Goal: Transaction & Acquisition: Book appointment/travel/reservation

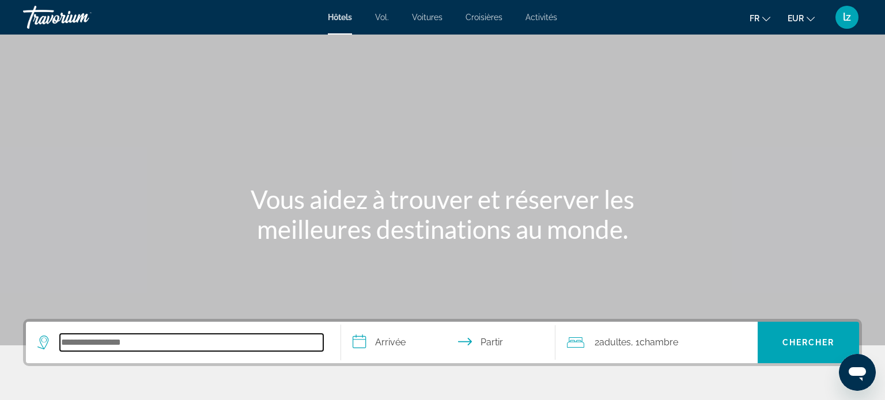
click at [218, 340] on input "Rechercher une destination hôtelière" at bounding box center [191, 342] width 263 height 17
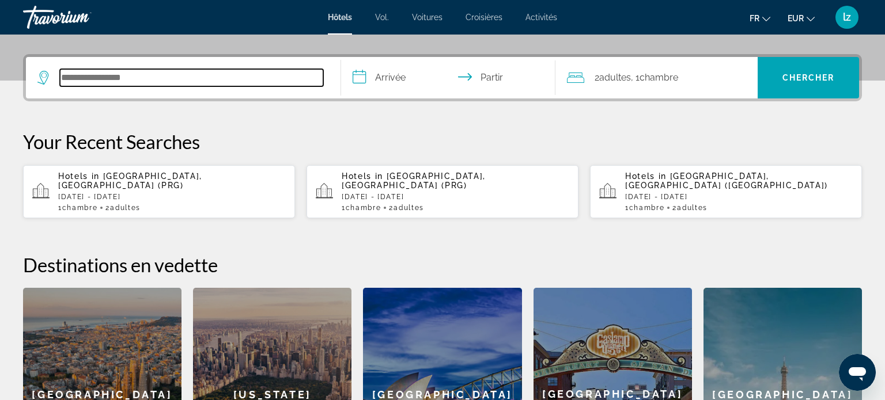
scroll to position [281, 0]
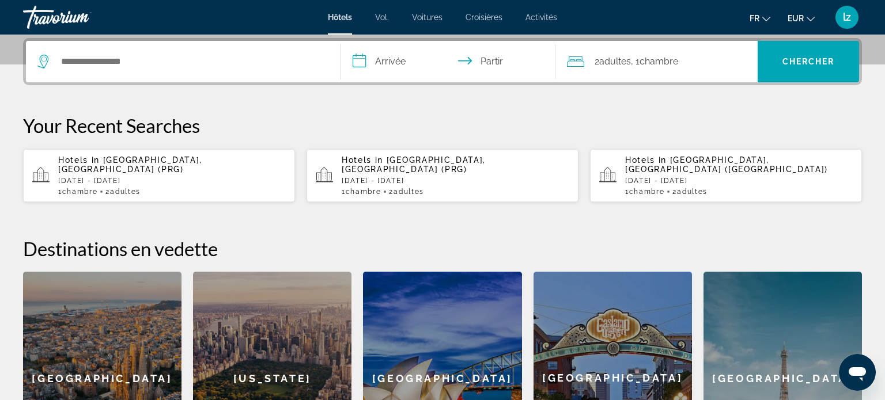
click at [135, 188] on span "Adultes" at bounding box center [125, 192] width 31 height 8
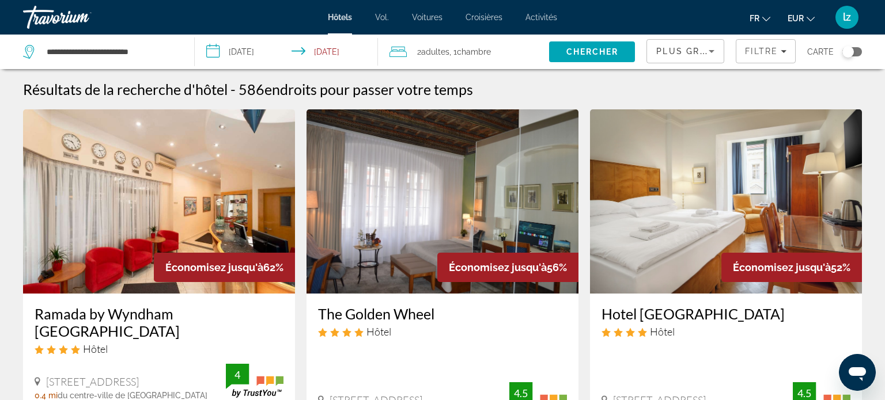
click at [264, 49] on input "**********" at bounding box center [289, 54] width 188 height 38
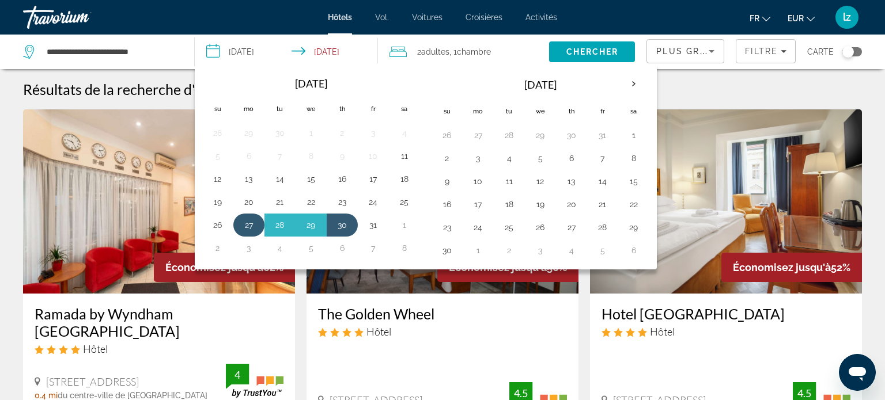
click at [247, 225] on button "27" at bounding box center [249, 225] width 18 height 16
click at [319, 220] on button "29" at bounding box center [311, 225] width 18 height 16
type input "**********"
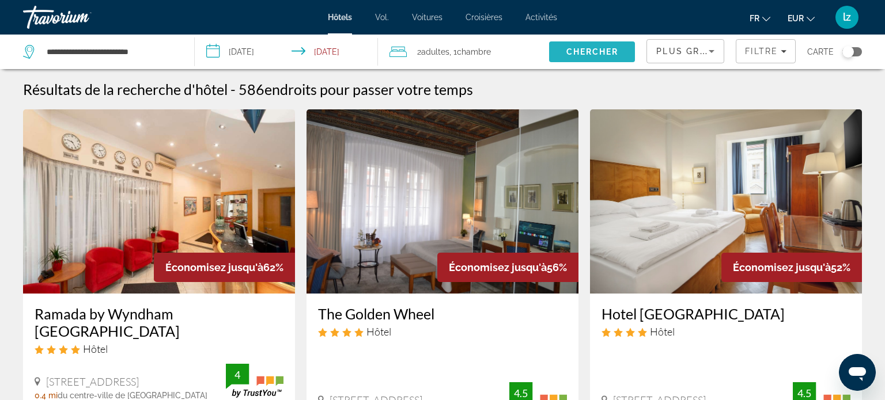
click at [606, 52] on span "Chercher" at bounding box center [592, 51] width 52 height 9
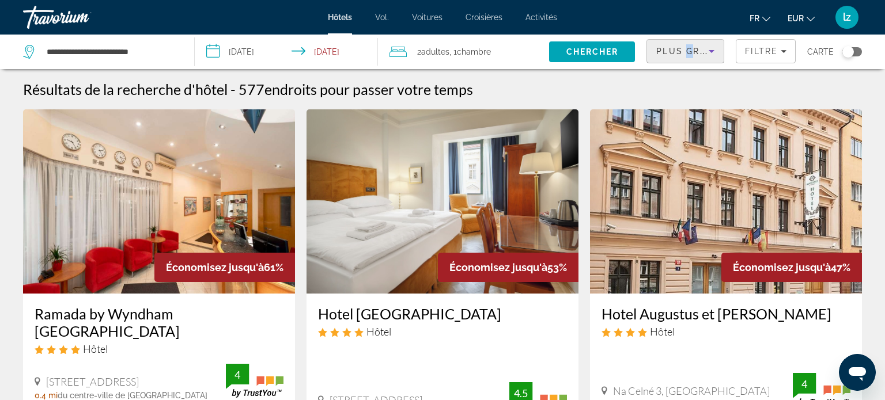
click at [689, 50] on span "Plus grandes économies" at bounding box center [725, 51] width 138 height 9
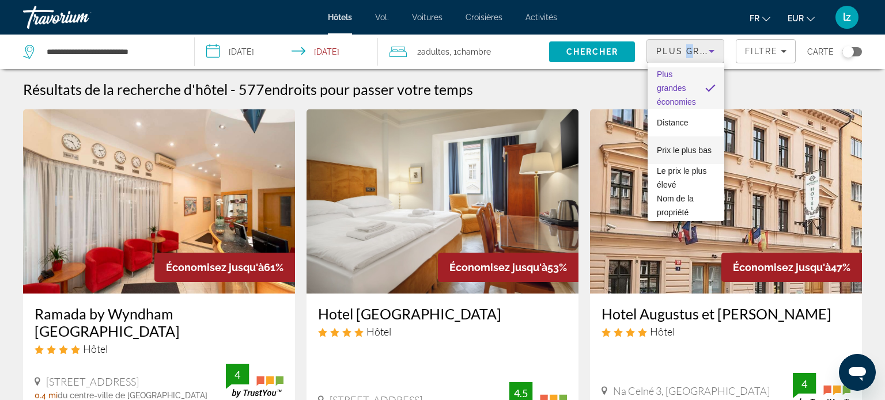
click at [690, 149] on font "Prix ​​le plus bas" at bounding box center [684, 150] width 55 height 9
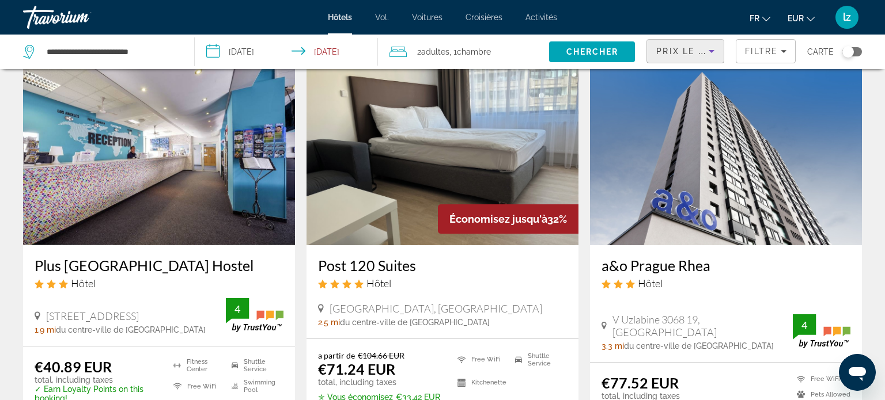
scroll to position [48, 0]
click at [367, 270] on h3 "Post 120 Suites" at bounding box center [442, 265] width 249 height 17
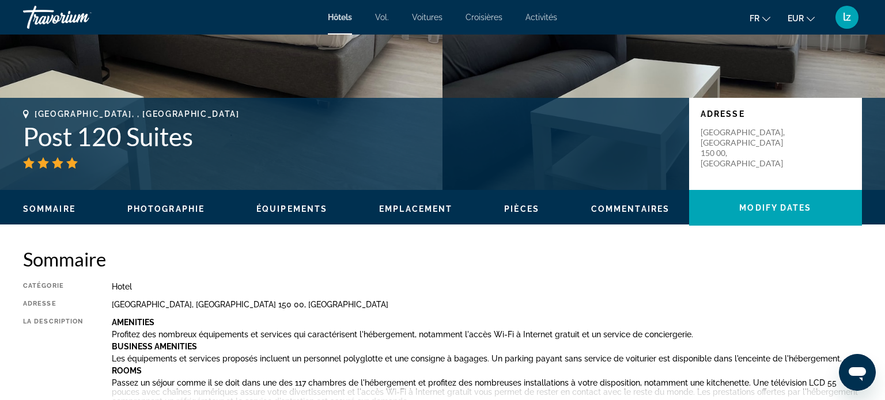
scroll to position [237, 0]
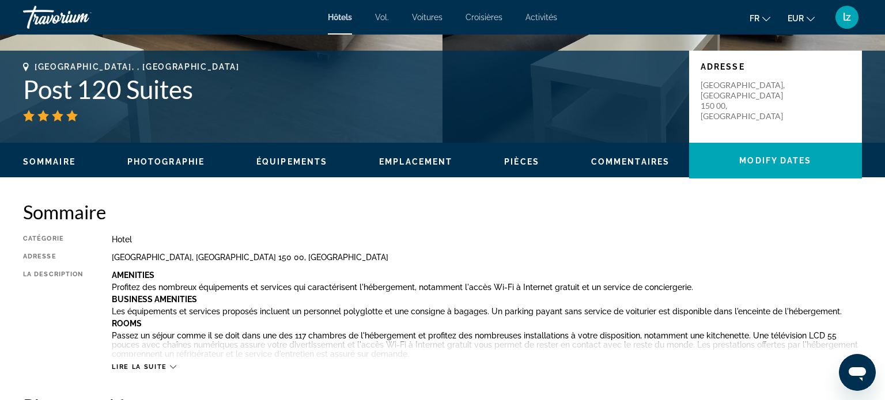
click at [181, 160] on span "Photographie" at bounding box center [165, 161] width 77 height 9
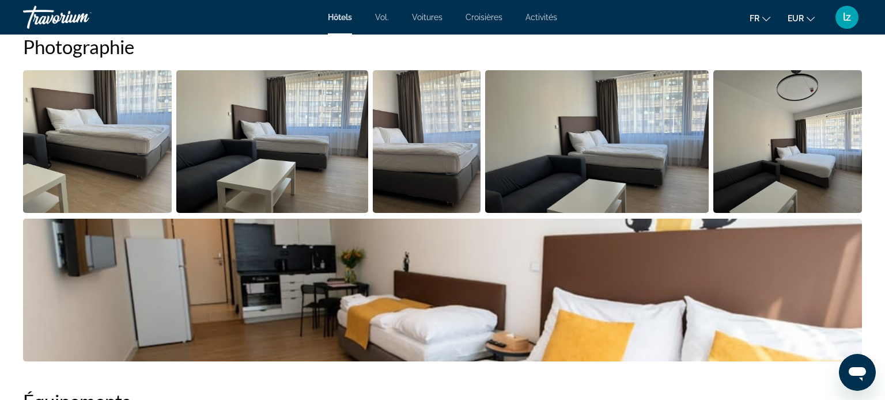
scroll to position [605, 0]
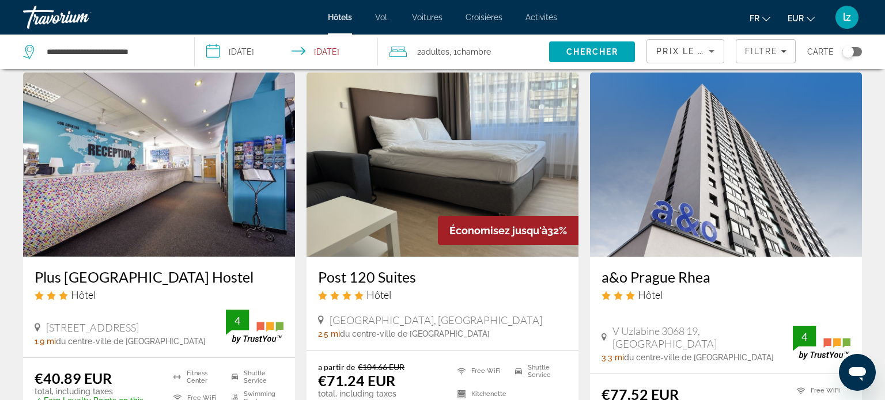
scroll to position [53, 0]
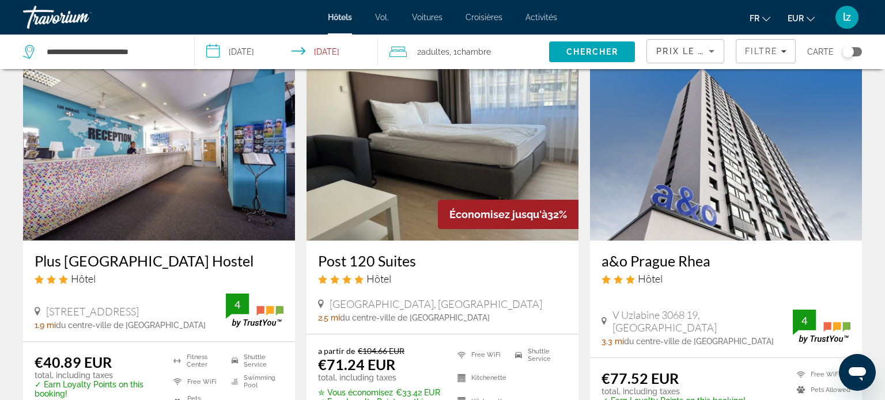
click at [376, 271] on div "Post 120 Suites Hôtel" at bounding box center [442, 272] width 249 height 41
click at [357, 256] on h3 "Post 120 Suites" at bounding box center [442, 260] width 249 height 17
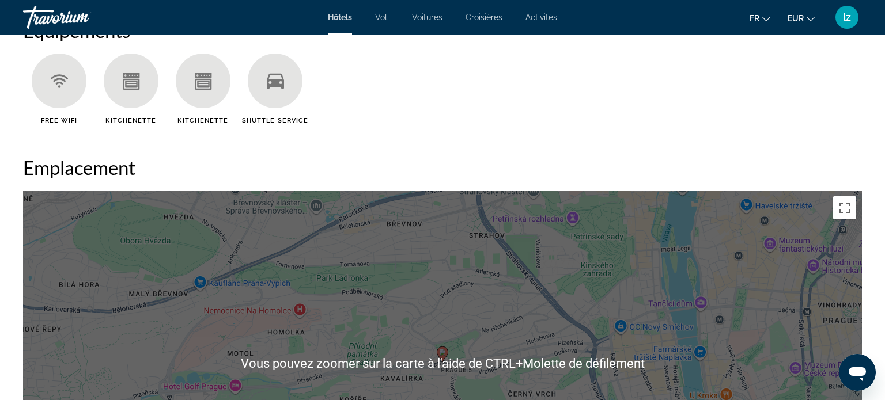
scroll to position [990, 0]
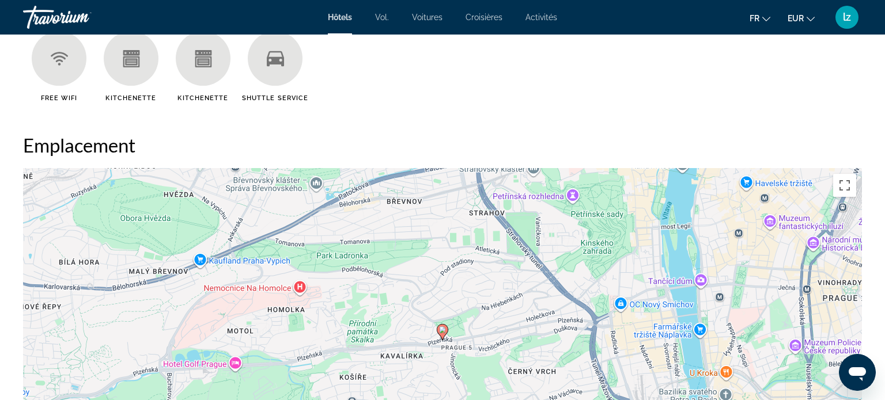
click at [671, 319] on div "Pour activer le glissement avec le clavier, appuyez sur Alt+Entrée. Une fois ce…" at bounding box center [442, 341] width 839 height 346
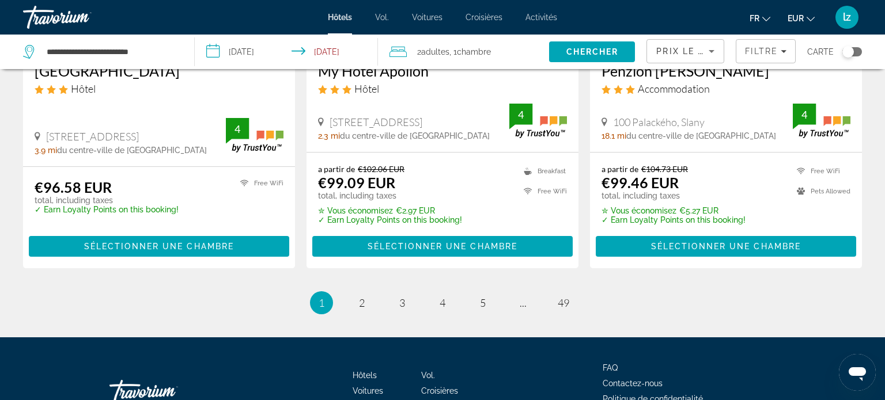
scroll to position [1549, 0]
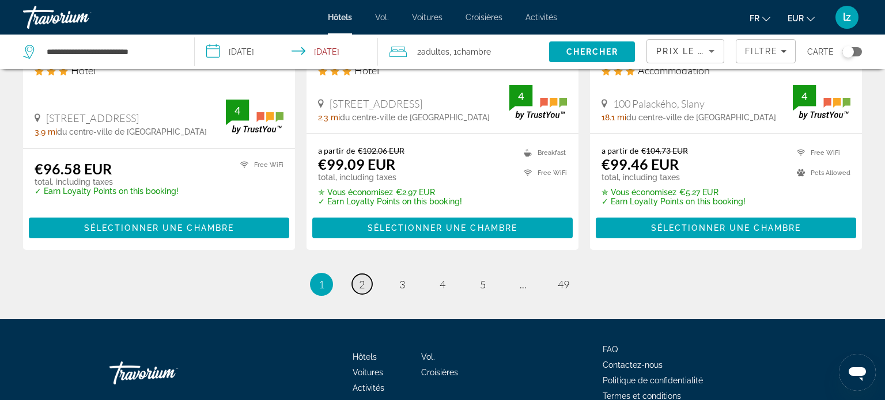
click at [360, 284] on span "2" at bounding box center [362, 284] width 6 height 13
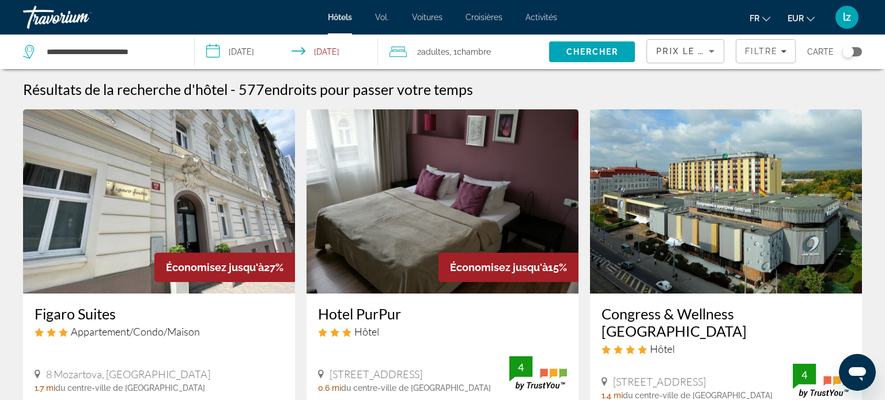
click at [85, 312] on h3 "Figaro Suites" at bounding box center [159, 313] width 249 height 17
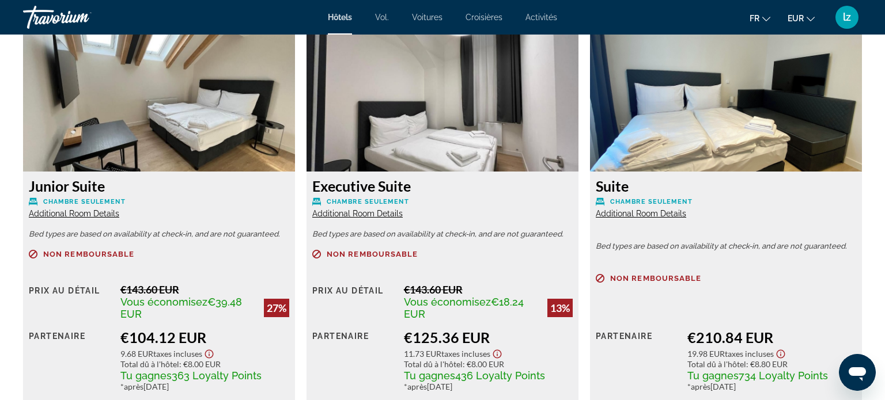
scroll to position [1606, 0]
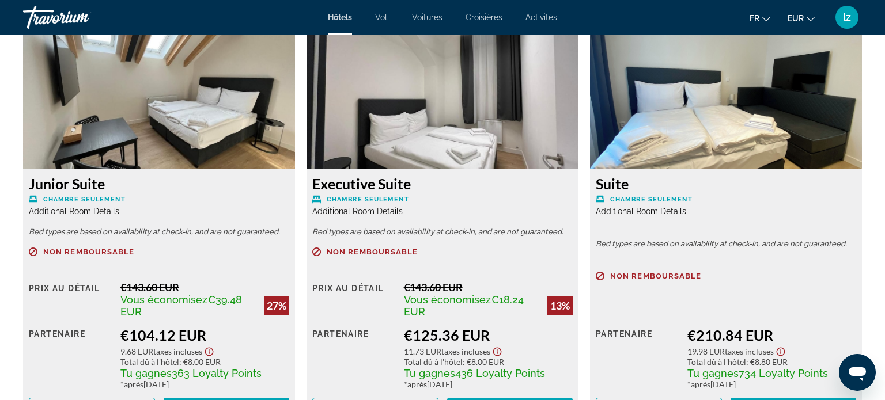
click at [77, 212] on span "Additional Room Details" at bounding box center [74, 211] width 90 height 9
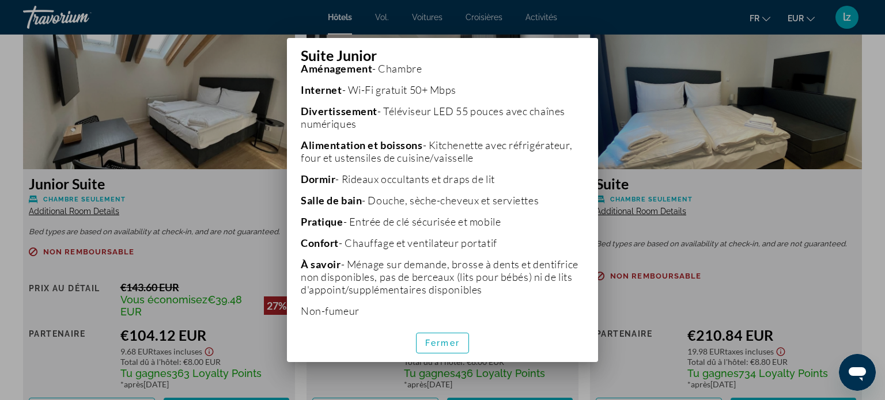
scroll to position [327, 0]
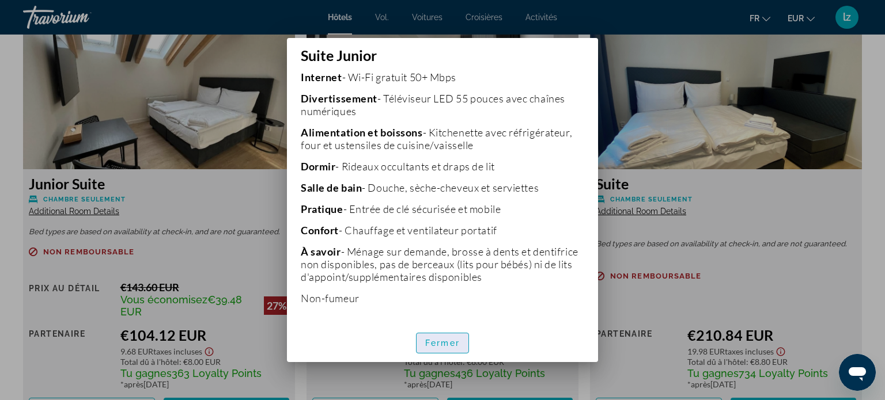
click at [447, 345] on font "Fermer" at bounding box center [442, 343] width 35 height 9
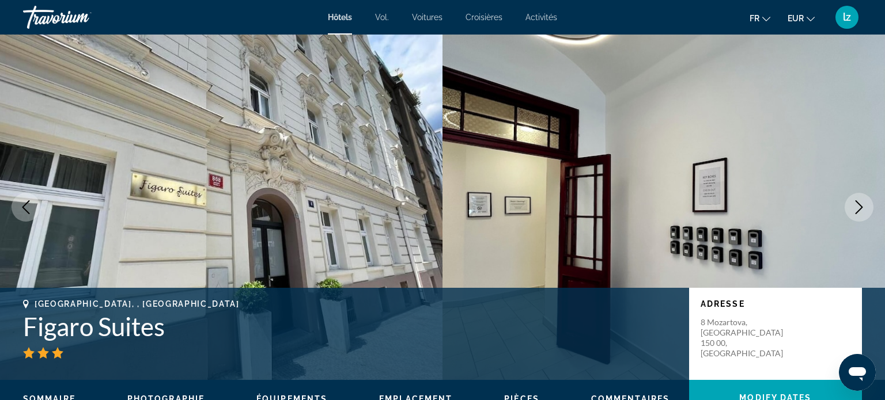
scroll to position [1606, 0]
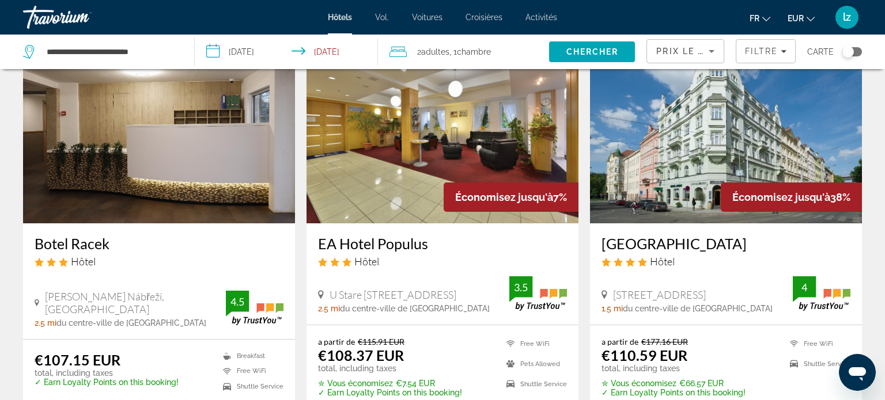
scroll to position [514, 0]
click at [655, 235] on h3 "[GEOGRAPHIC_DATA]" at bounding box center [726, 243] width 249 height 17
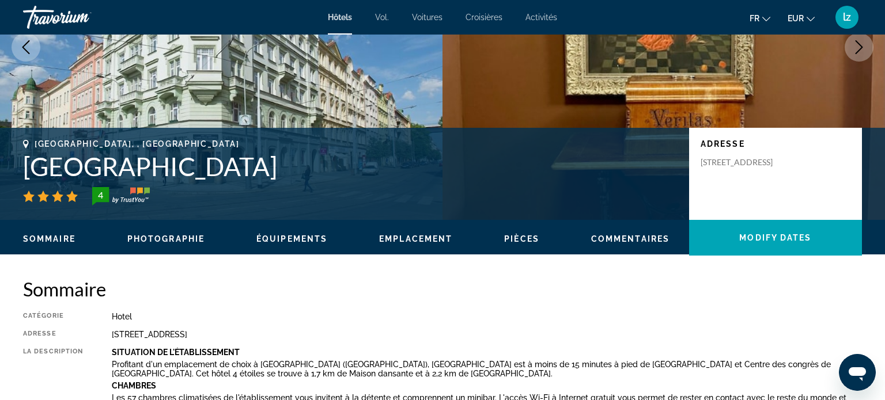
scroll to position [188, 0]
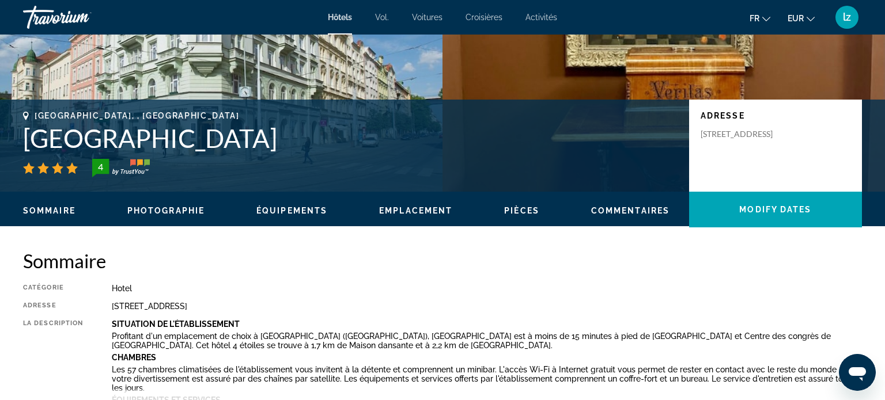
click at [145, 207] on span "Photographie" at bounding box center [165, 210] width 77 height 9
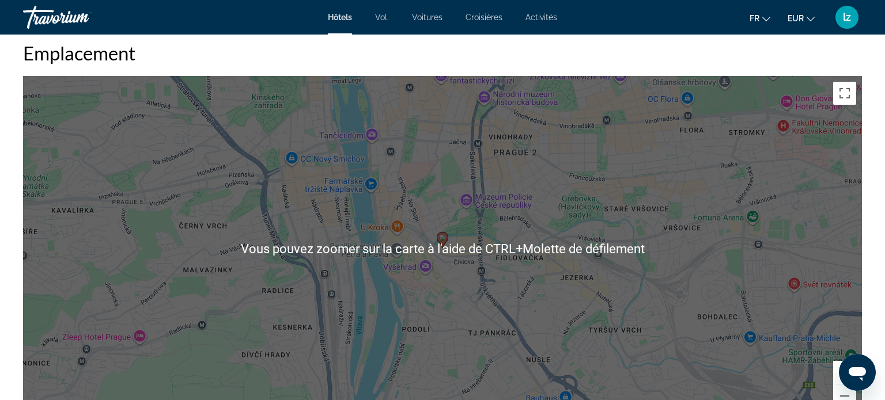
scroll to position [1106, 0]
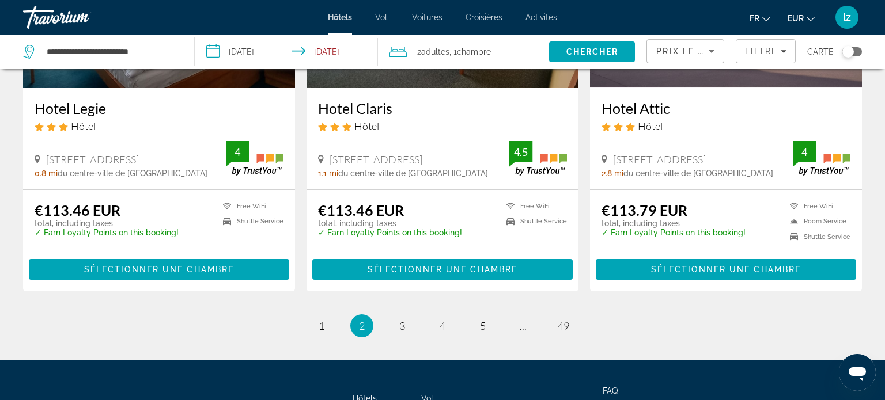
scroll to position [1507, 0]
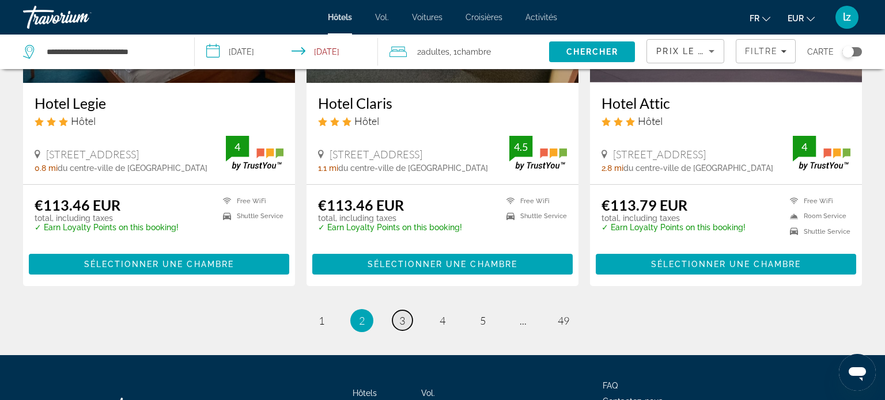
click at [404, 315] on span "3" at bounding box center [402, 321] width 6 height 13
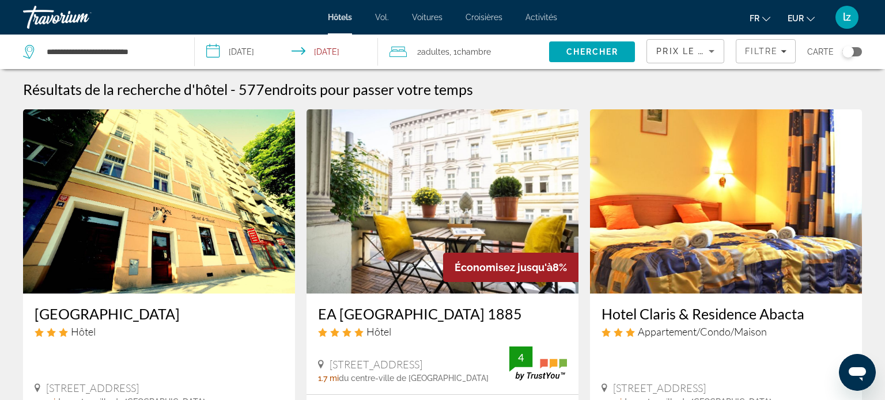
click at [410, 317] on h3 "EA [GEOGRAPHIC_DATA] 1885" at bounding box center [442, 313] width 249 height 17
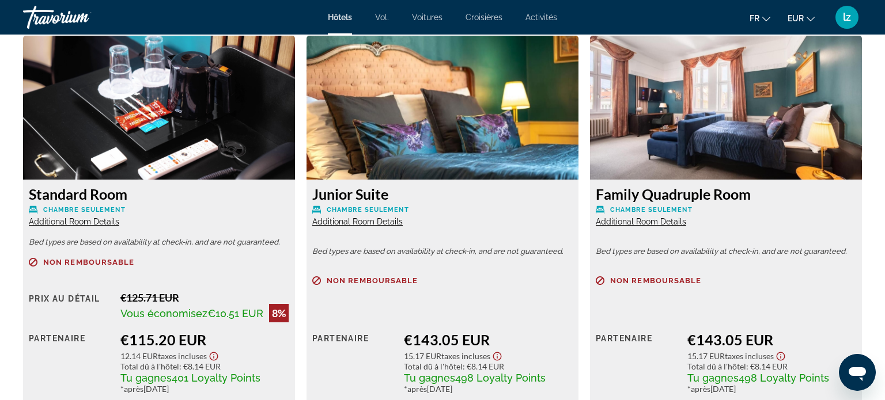
scroll to position [1560, 0]
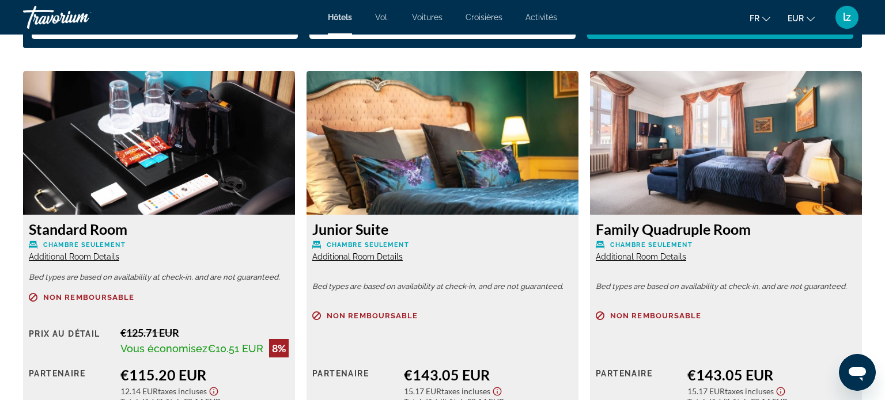
click at [83, 260] on span "Additional Room Details" at bounding box center [74, 256] width 90 height 9
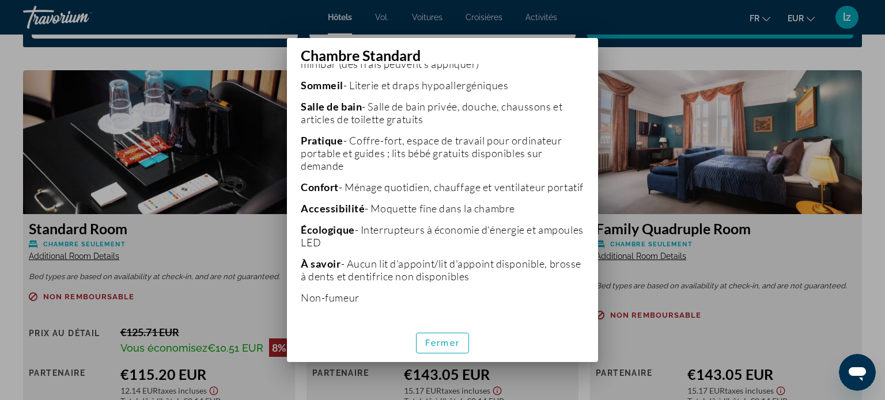
scroll to position [389, 0]
click at [454, 353] on span "button" at bounding box center [443, 344] width 52 height 28
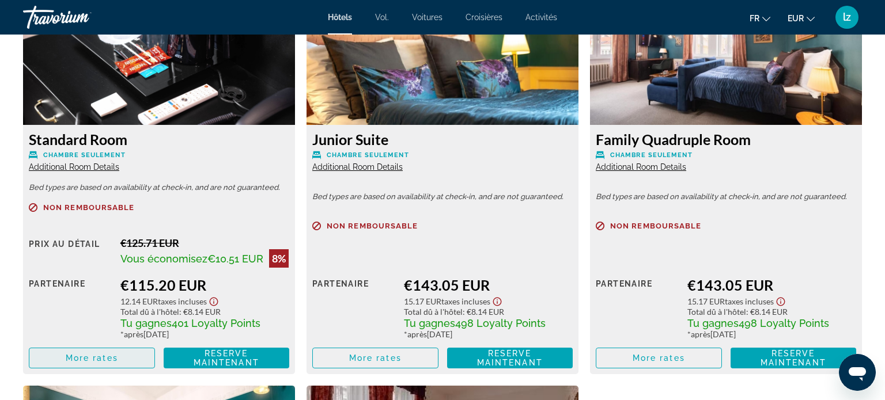
scroll to position [1659, 0]
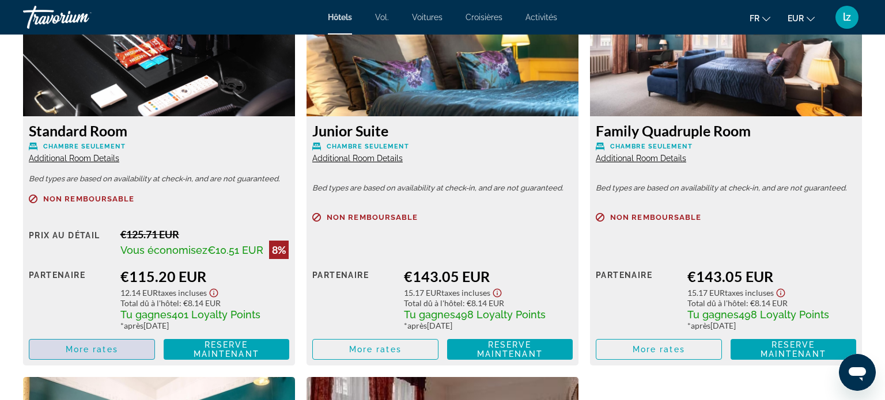
click at [122, 360] on span "Contenu principal" at bounding box center [91, 350] width 125 height 28
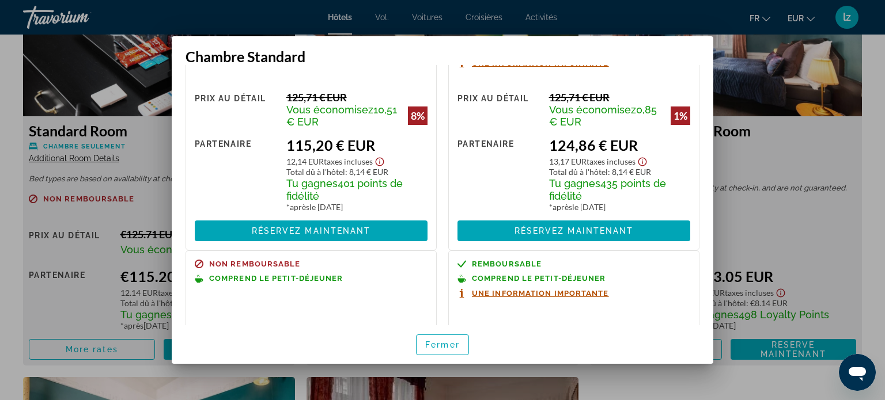
scroll to position [85, 0]
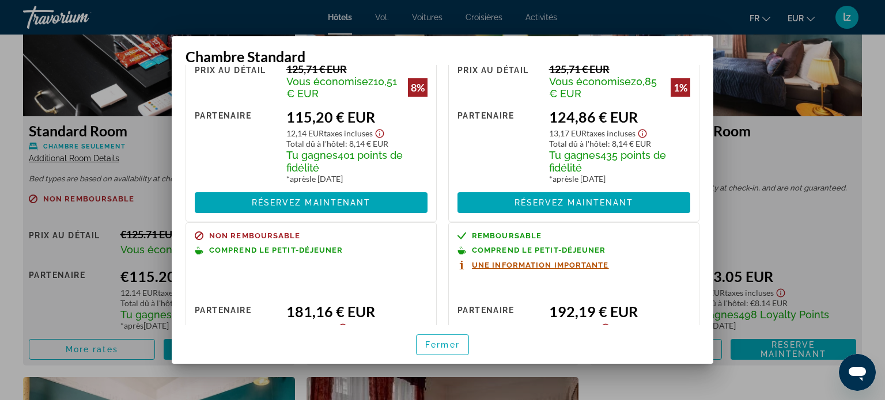
click at [489, 228] on div "Remboursable Comprend le petit-déjeuner Une information importante Prix ​​au dé…" at bounding box center [573, 314] width 251 height 185
click at [445, 350] on span "button" at bounding box center [443, 345] width 52 height 28
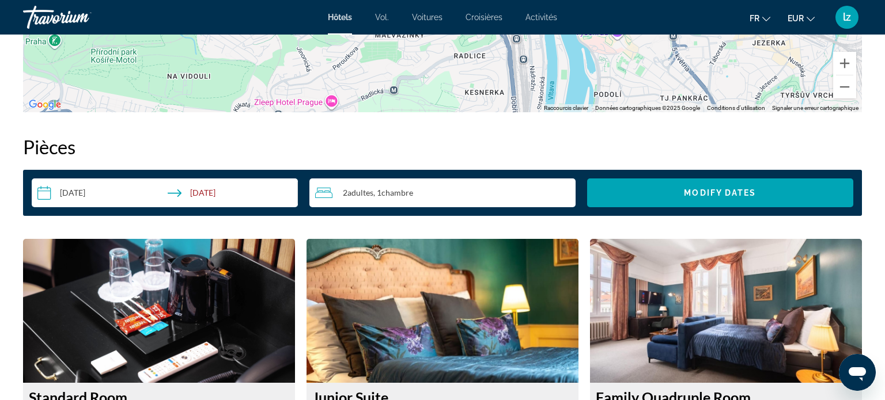
scroll to position [1391, 0]
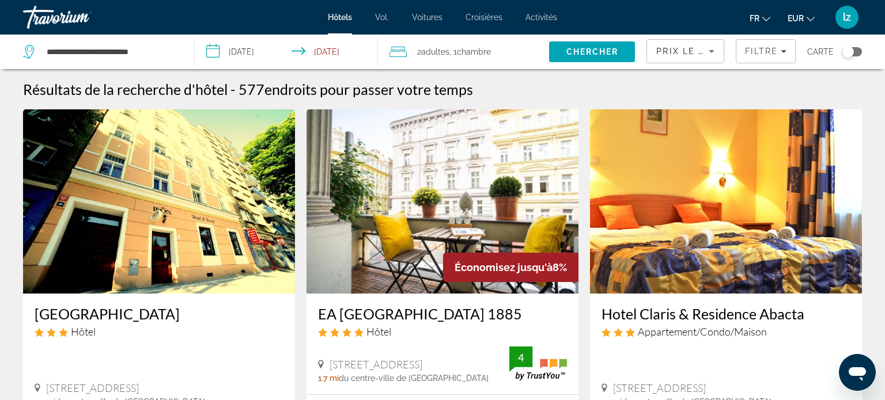
click at [434, 320] on h3 "EA [GEOGRAPHIC_DATA] 1885" at bounding box center [442, 313] width 249 height 17
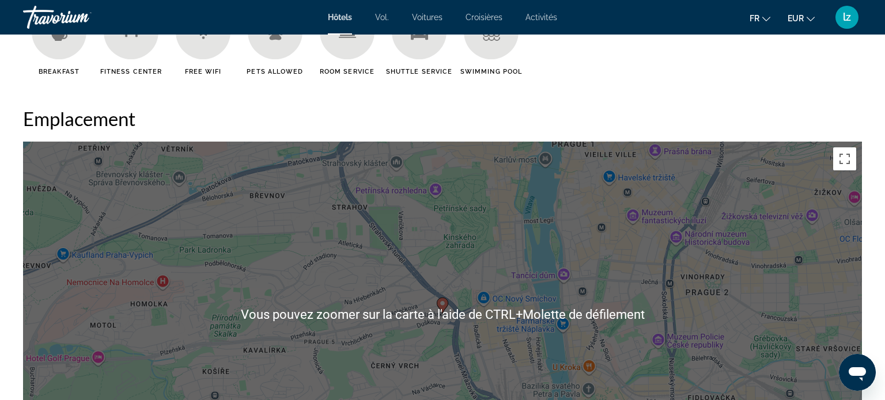
scroll to position [1019, 0]
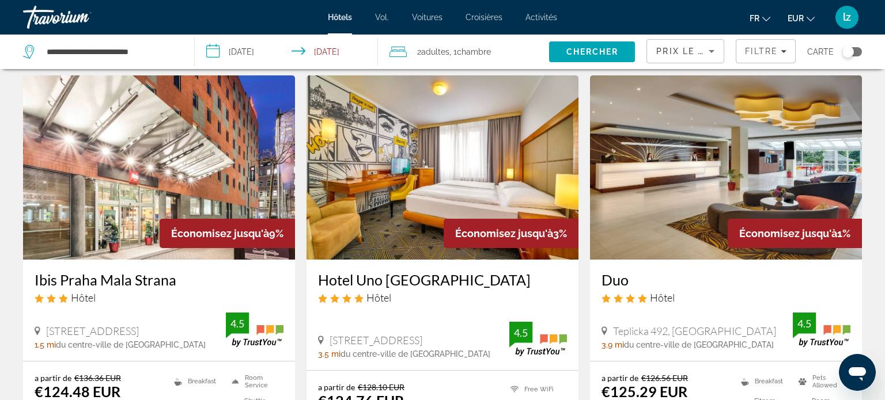
scroll to position [1343, 0]
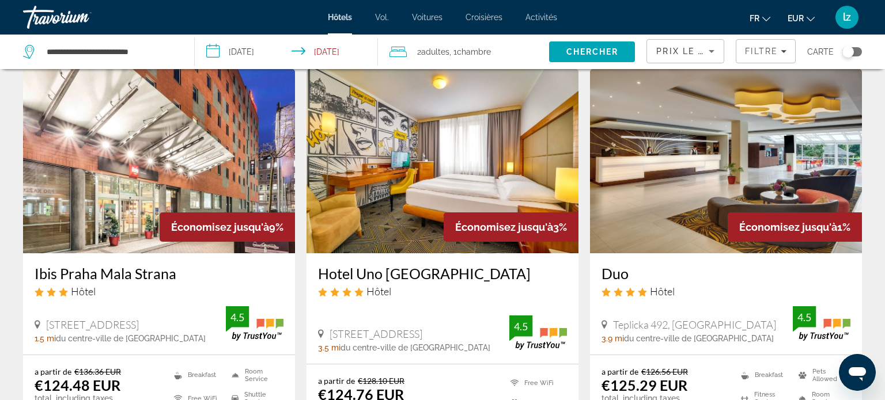
click at [99, 265] on h3 "Ibis Praha Mala Strana" at bounding box center [159, 273] width 249 height 17
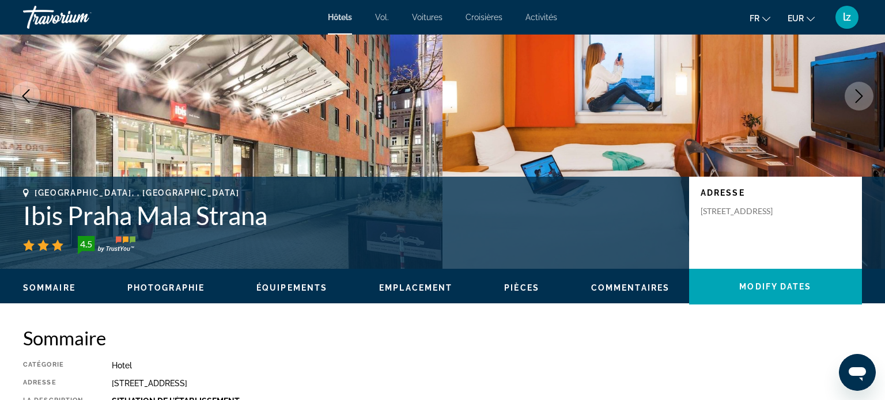
scroll to position [94, 0]
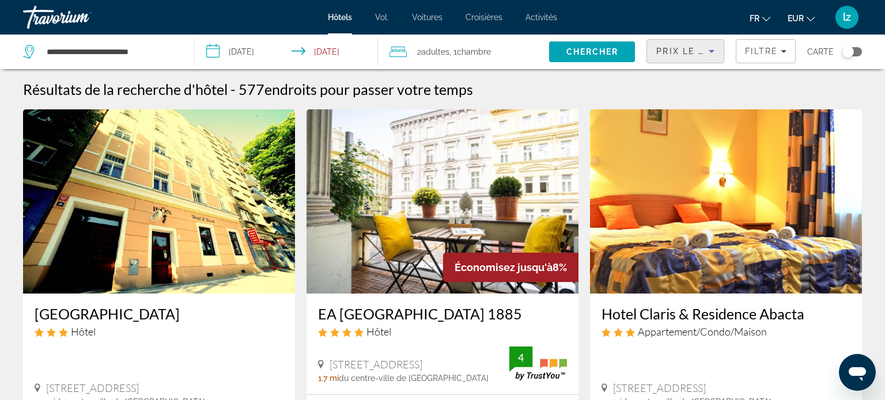
click at [697, 55] on span "Prix le plus bas" at bounding box center [701, 51] width 90 height 9
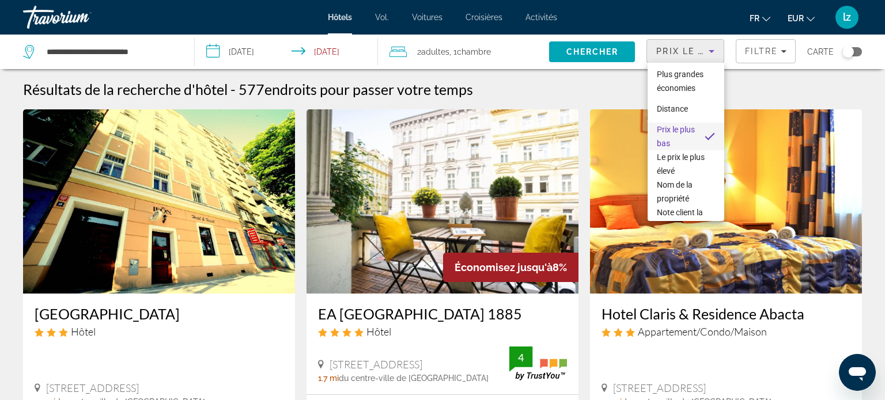
click at [698, 54] on div at bounding box center [442, 200] width 885 height 400
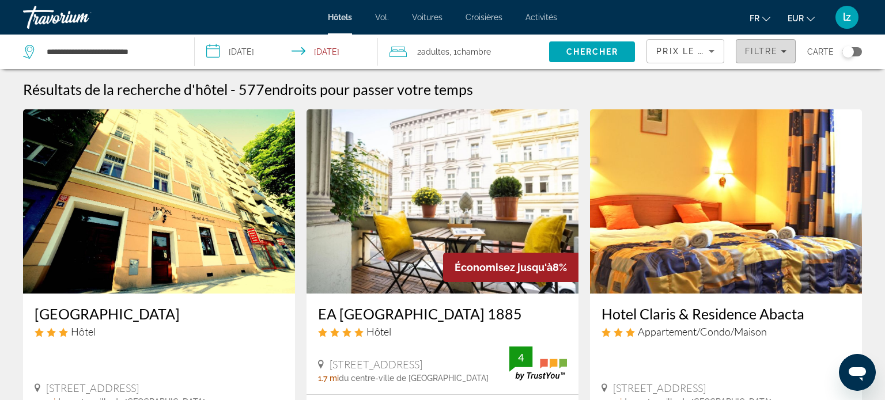
click at [751, 52] on span "Filtre" at bounding box center [761, 51] width 33 height 9
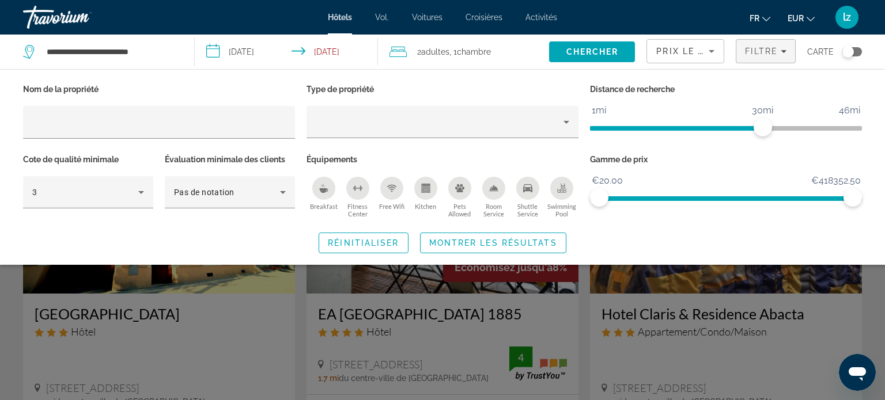
click at [320, 188] on icon "Breakfast" at bounding box center [323, 190] width 9 height 5
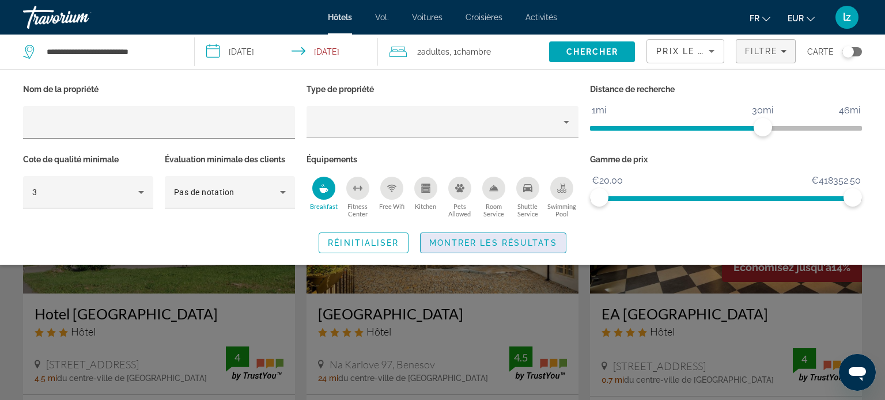
click at [511, 244] on span "Montrer les résultats" at bounding box center [493, 243] width 128 height 9
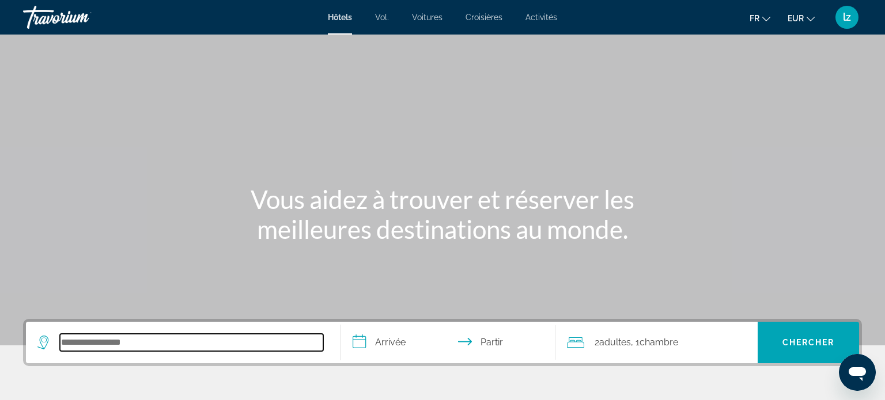
click at [241, 341] on input "Rechercher une destination hôtelière" at bounding box center [191, 342] width 263 height 17
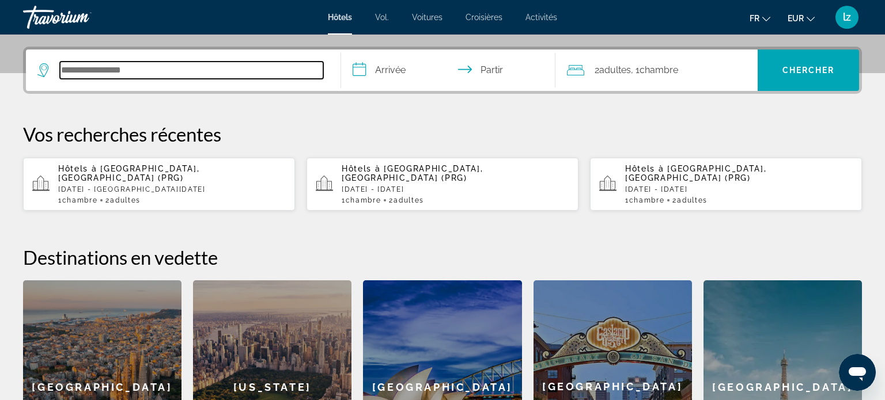
scroll to position [281, 0]
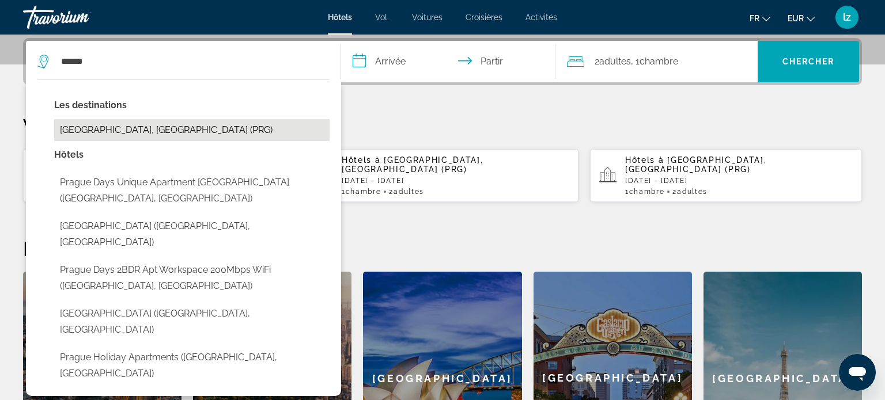
click at [145, 133] on button "[GEOGRAPHIC_DATA], [GEOGRAPHIC_DATA] (PRG)" at bounding box center [191, 130] width 275 height 22
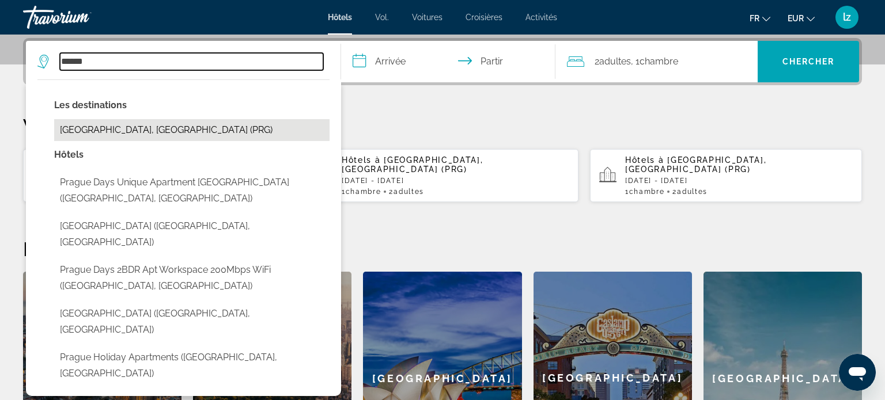
type input "**********"
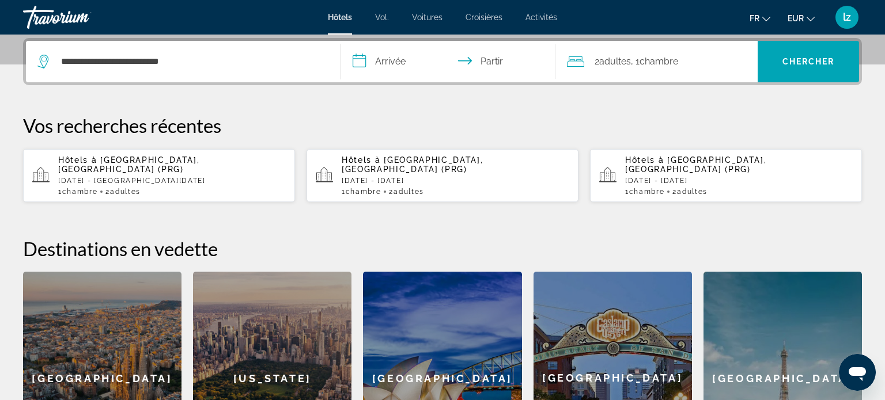
click at [390, 59] on input "**********" at bounding box center [450, 63] width 219 height 45
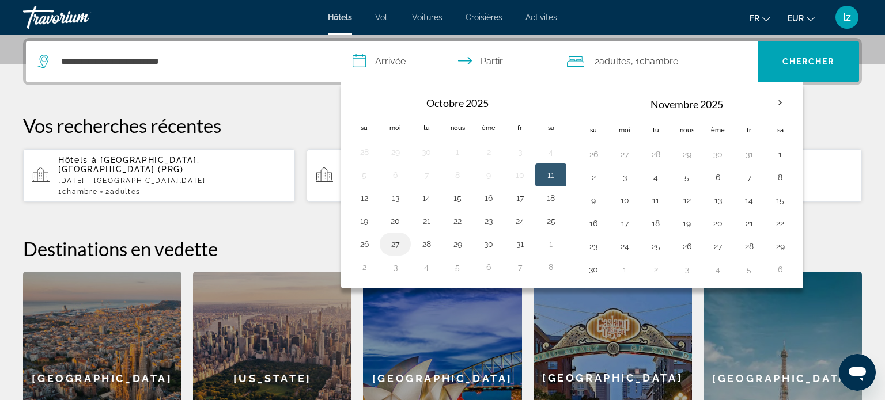
click at [398, 243] on button "27" at bounding box center [395, 244] width 18 height 16
click at [469, 243] on td "29" at bounding box center [457, 244] width 31 height 23
click at [455, 242] on button "29" at bounding box center [457, 244] width 18 height 16
type input "**********"
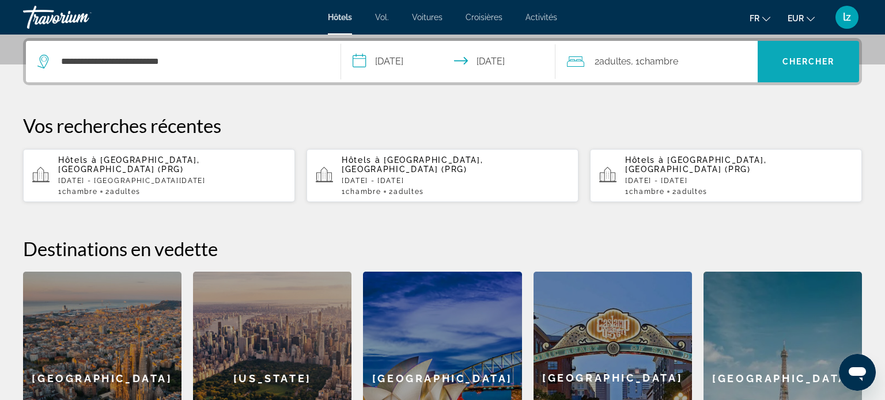
click at [780, 79] on span "Recherche" at bounding box center [808, 61] width 101 height 41
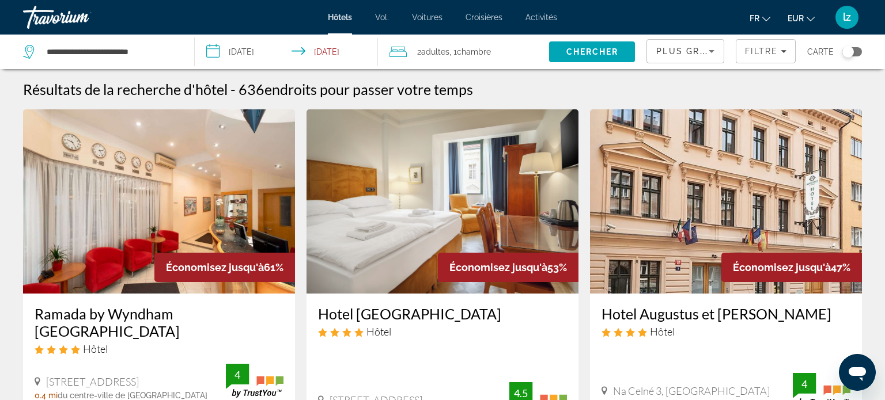
click at [682, 56] on div "Plus grandes économies" at bounding box center [682, 51] width 52 height 14
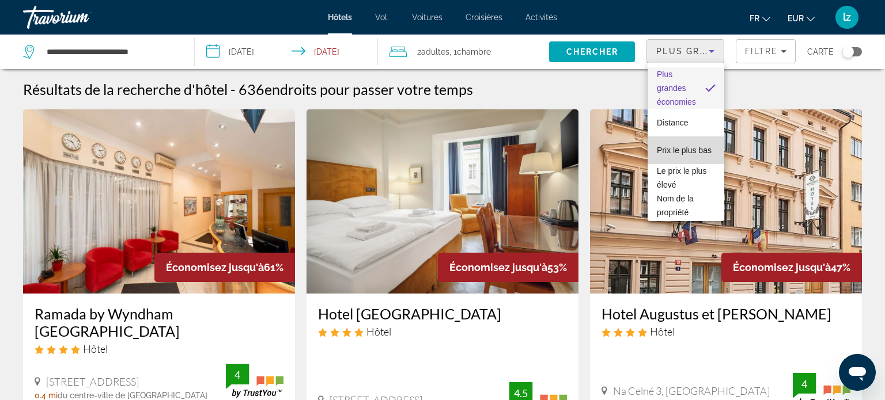
click at [674, 149] on font "Prix ​​le plus bas" at bounding box center [684, 150] width 55 height 9
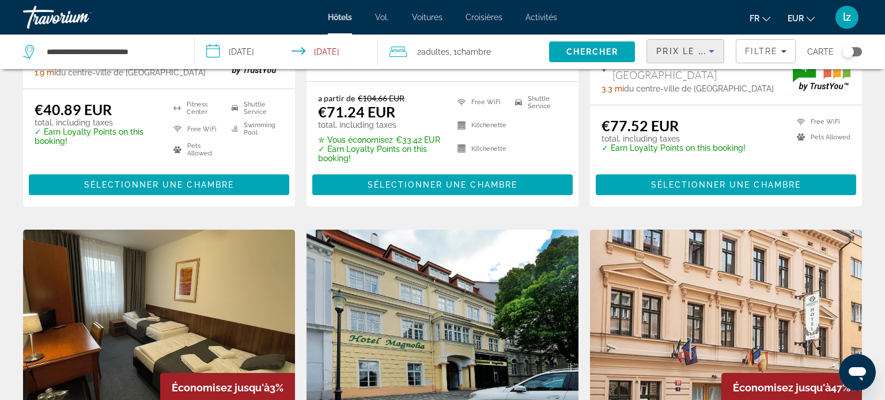
scroll to position [331, 0]
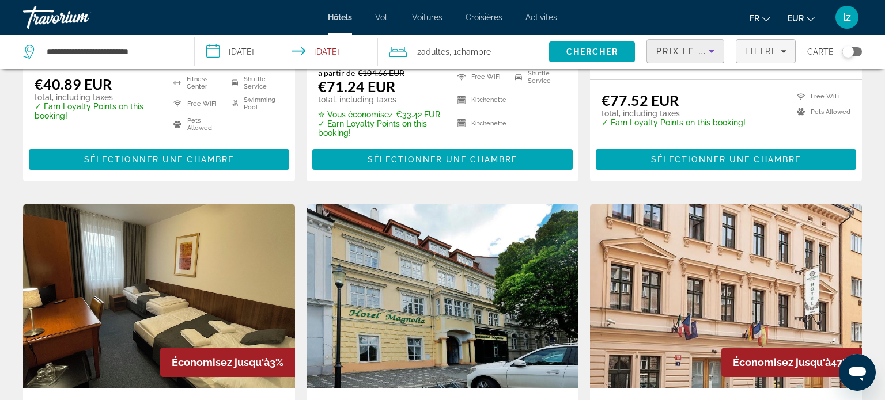
click at [767, 60] on span "Filters" at bounding box center [765, 51] width 59 height 28
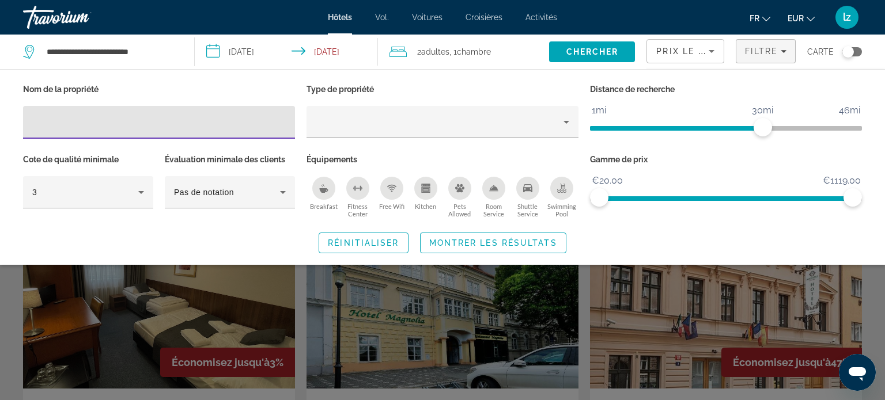
click at [333, 190] on div "Breakfast" at bounding box center [323, 188] width 23 height 23
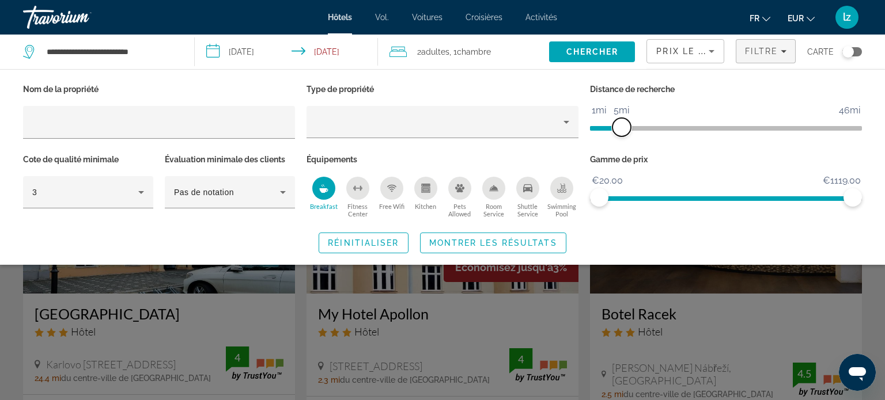
drag, startPoint x: 763, startPoint y: 126, endPoint x: 621, endPoint y: 123, distance: 142.3
click at [621, 123] on span "ngx-slider" at bounding box center [621, 127] width 18 height 18
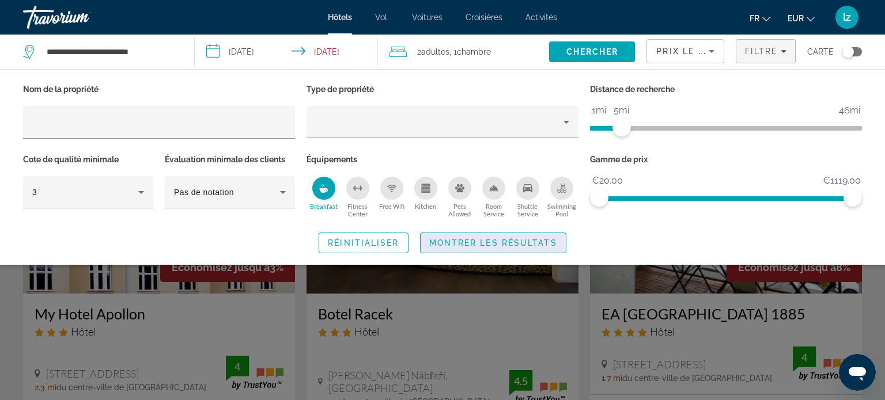
click at [537, 245] on span "Montrer les résultats" at bounding box center [493, 243] width 128 height 9
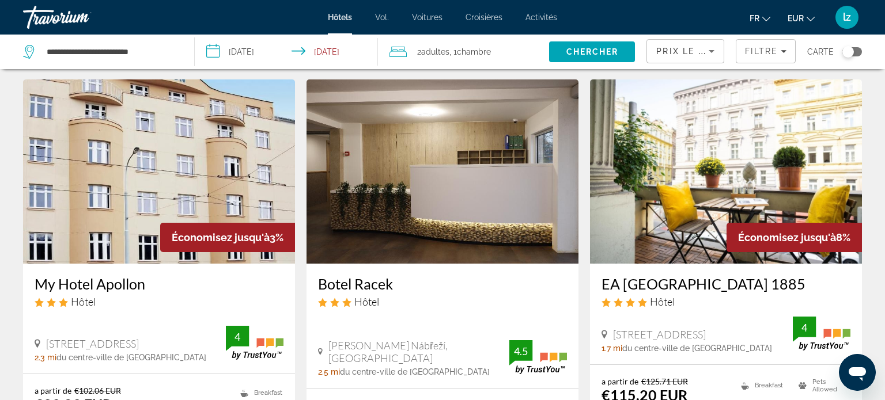
scroll to position [27, 0]
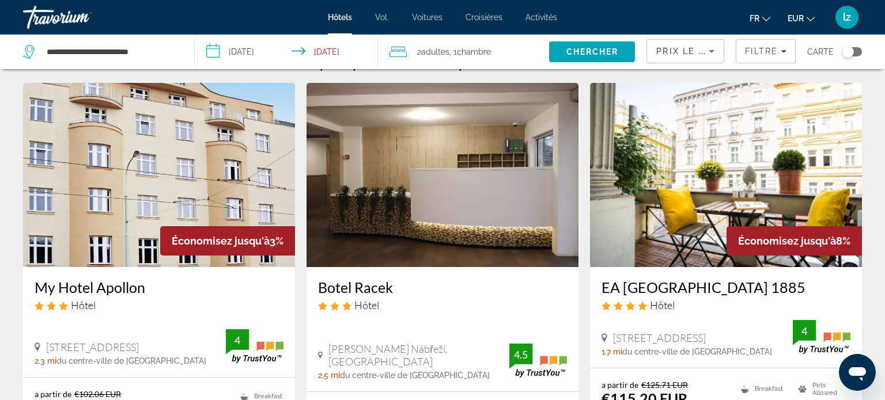
click at [371, 289] on h3 "Botel Racek" at bounding box center [442, 287] width 249 height 17
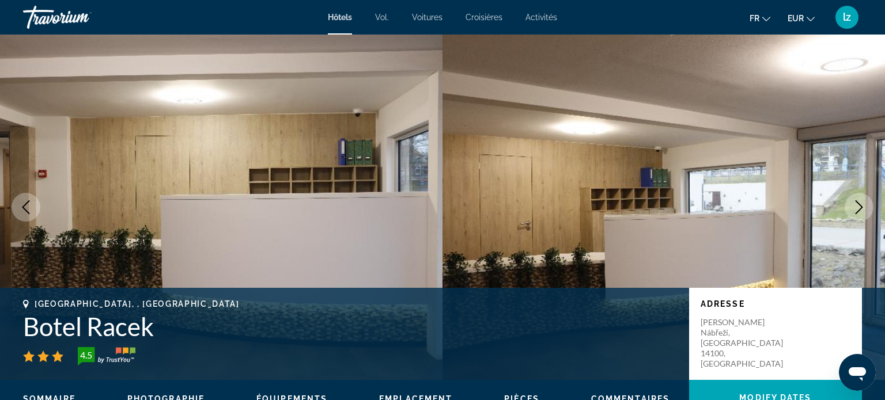
click at [860, 210] on icon "Next image" at bounding box center [859, 208] width 7 height 14
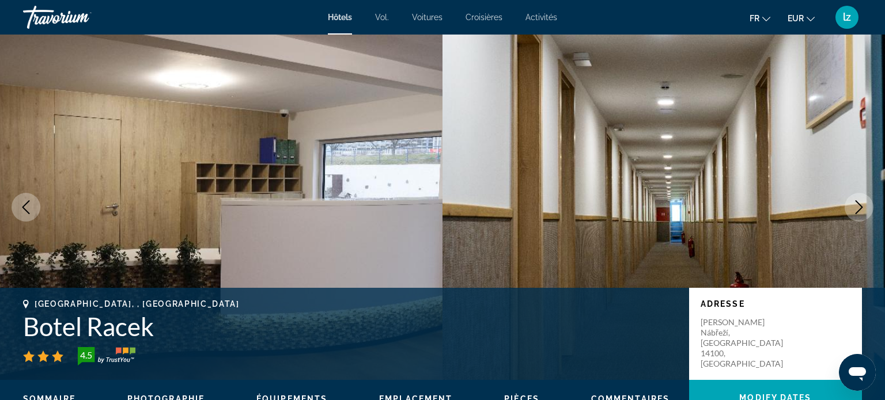
click at [860, 210] on icon "Next image" at bounding box center [859, 208] width 7 height 14
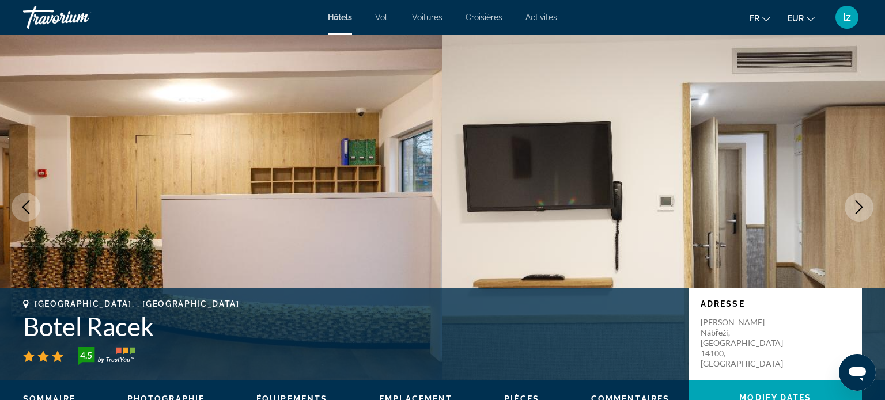
click at [860, 210] on icon "Next image" at bounding box center [859, 208] width 7 height 14
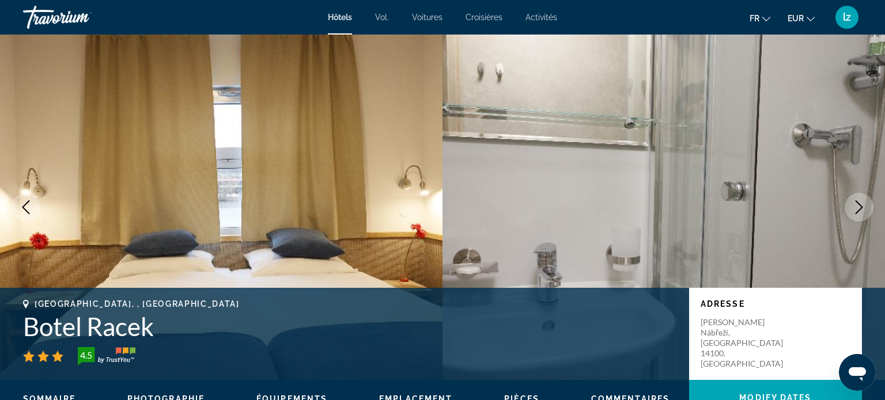
click at [860, 210] on icon "Next image" at bounding box center [859, 208] width 7 height 14
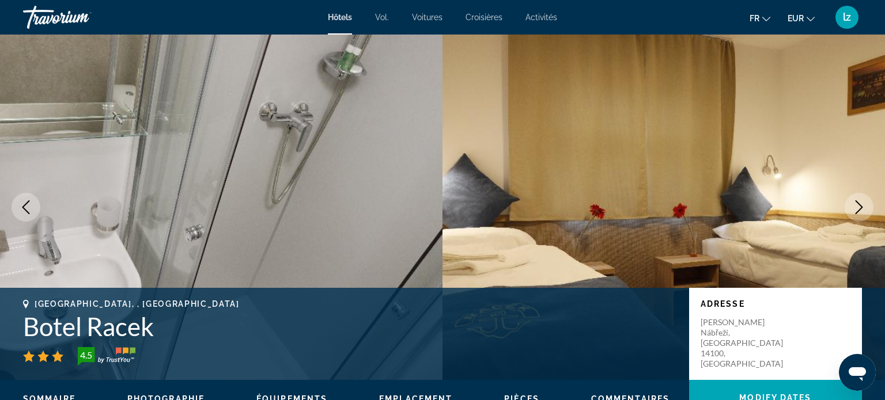
click at [860, 210] on icon "Next image" at bounding box center [859, 208] width 7 height 14
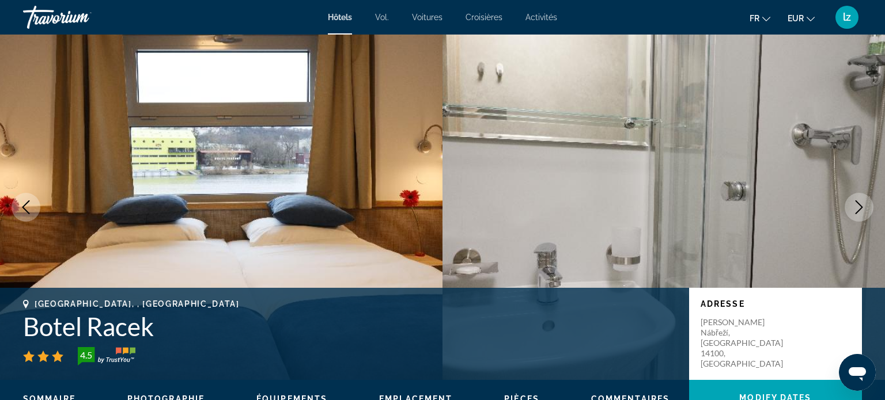
click at [860, 210] on icon "Next image" at bounding box center [859, 208] width 7 height 14
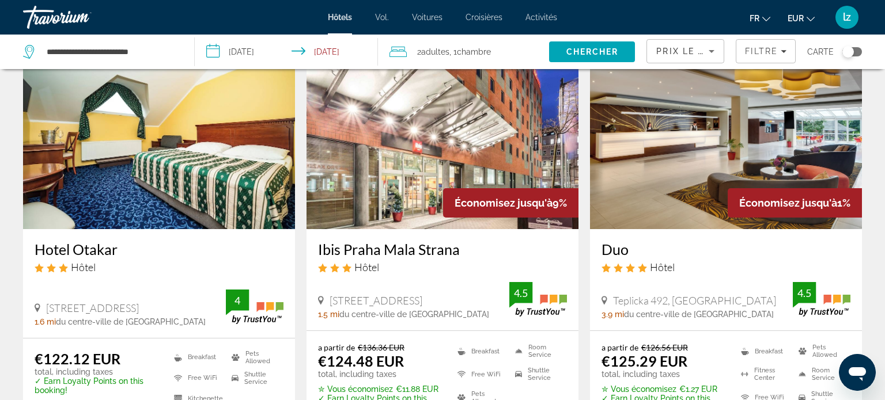
scroll to position [499, 0]
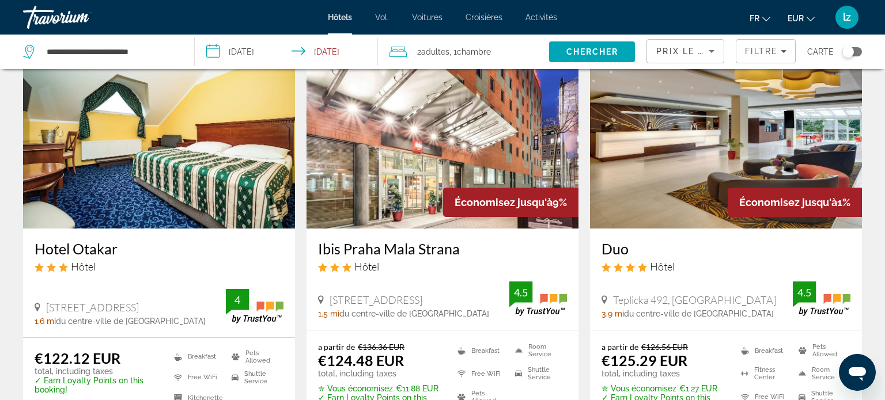
click at [622, 247] on h3 "Duo" at bounding box center [726, 248] width 249 height 17
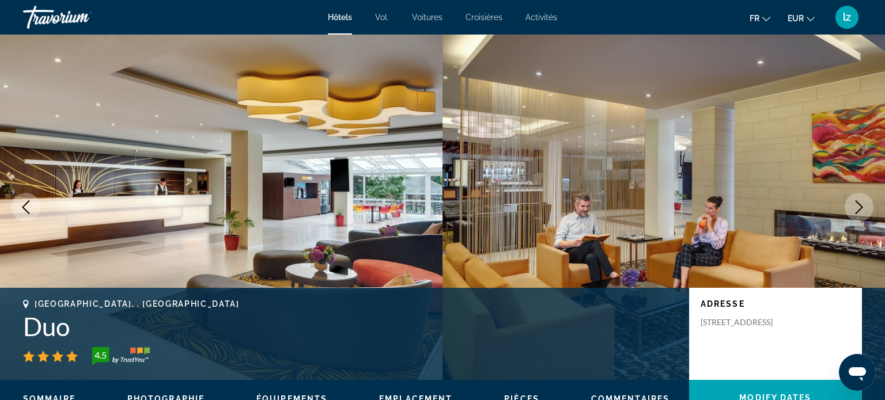
click at [622, 247] on img "Contenu principal" at bounding box center [664, 208] width 443 height 346
click at [858, 206] on icon "Next image" at bounding box center [859, 208] width 14 height 14
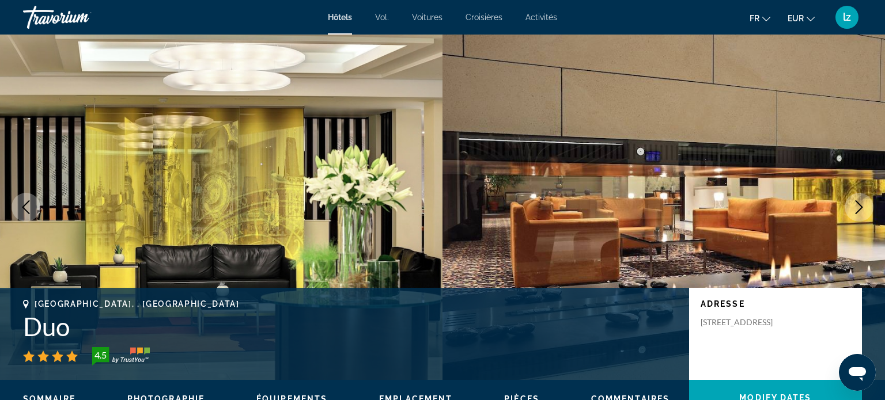
click at [858, 206] on icon "Next image" at bounding box center [859, 208] width 14 height 14
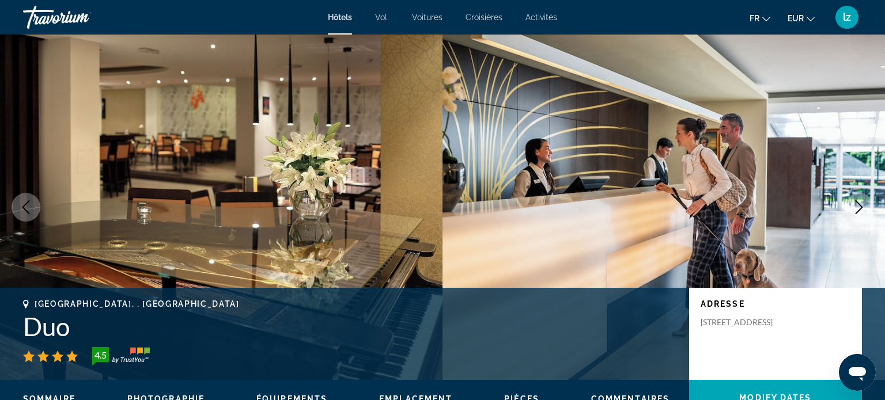
click at [858, 206] on icon "Next image" at bounding box center [859, 208] width 14 height 14
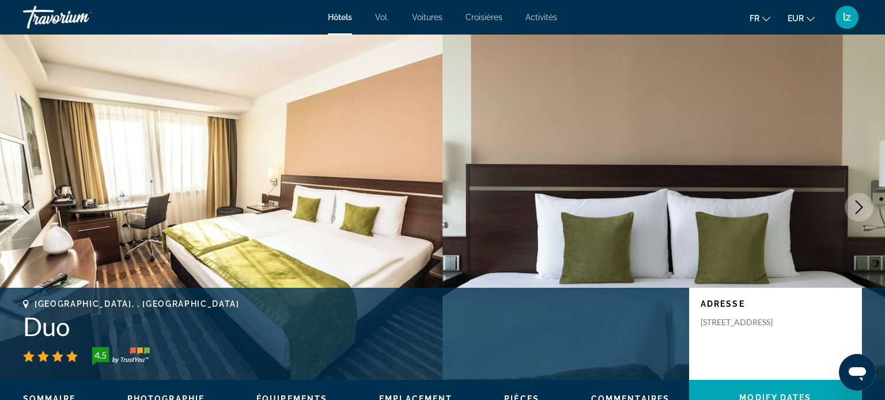
click at [858, 206] on icon "Next image" at bounding box center [859, 208] width 14 height 14
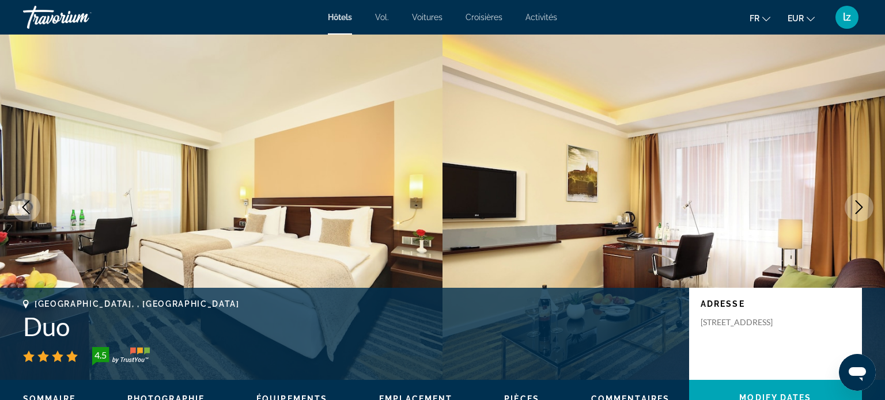
click at [858, 206] on icon "Next image" at bounding box center [859, 208] width 14 height 14
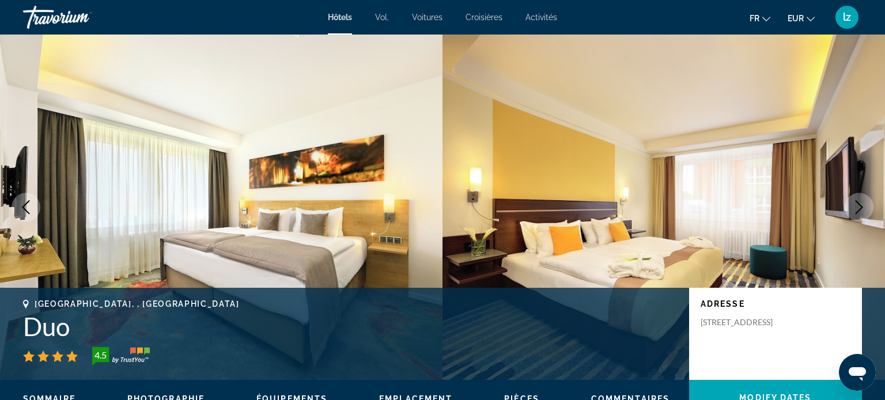
click at [858, 206] on icon "Next image" at bounding box center [859, 208] width 14 height 14
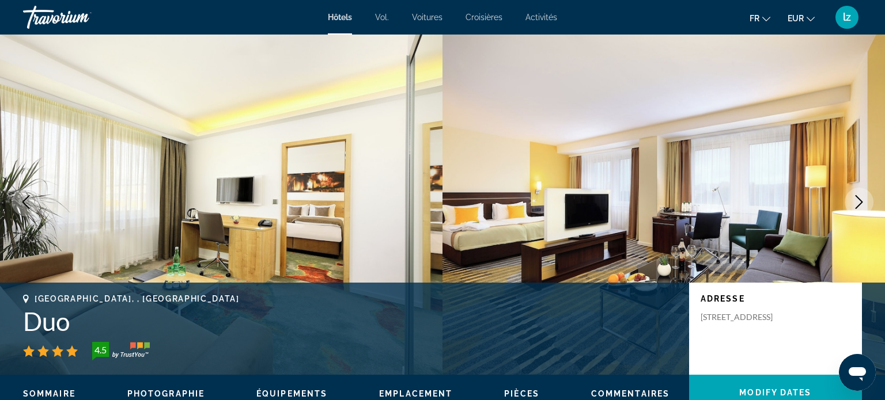
scroll to position [6, 0]
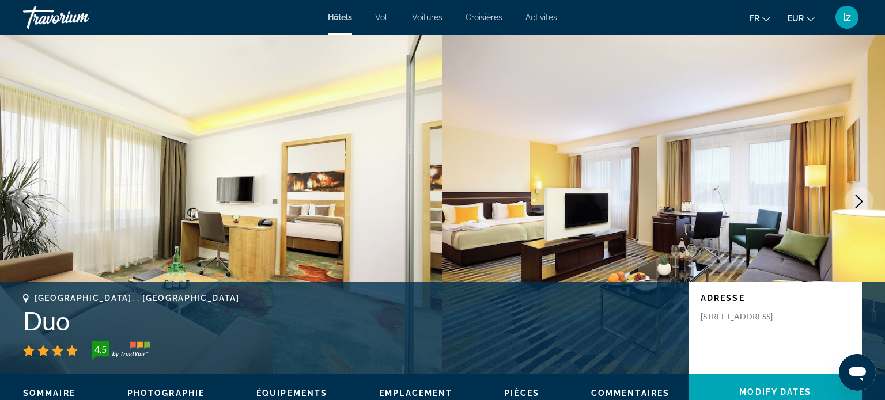
click at [860, 199] on icon "Next image" at bounding box center [859, 202] width 7 height 14
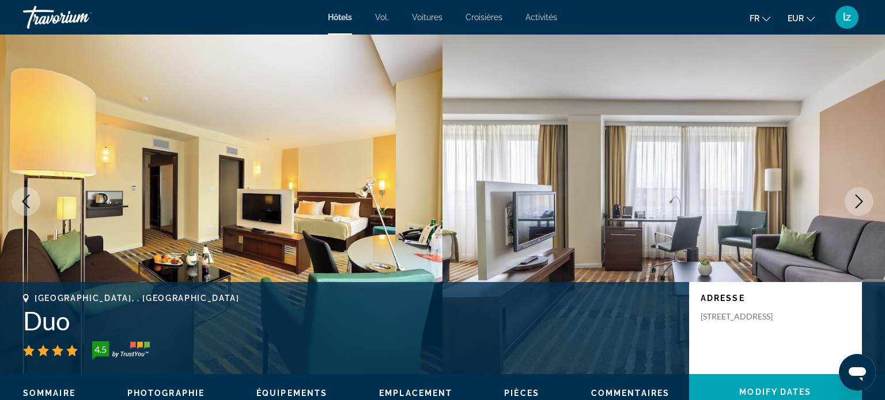
click at [874, 195] on img "Contenu principal" at bounding box center [664, 202] width 443 height 346
click at [869, 194] on button "Next image" at bounding box center [859, 201] width 29 height 29
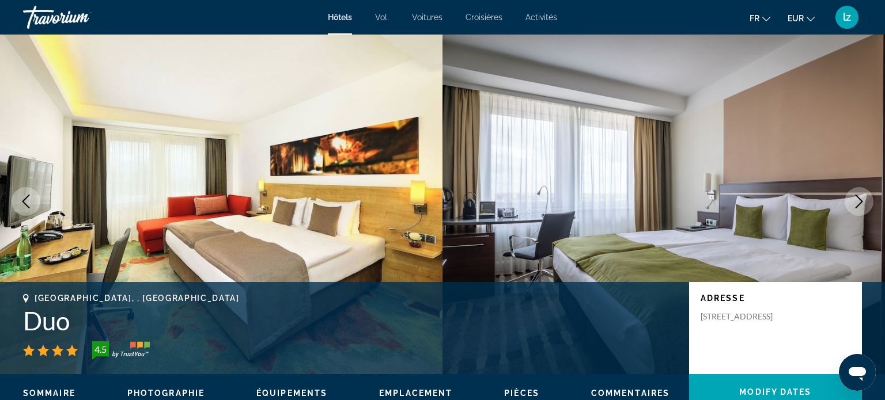
click at [857, 209] on button "Next image" at bounding box center [859, 201] width 29 height 29
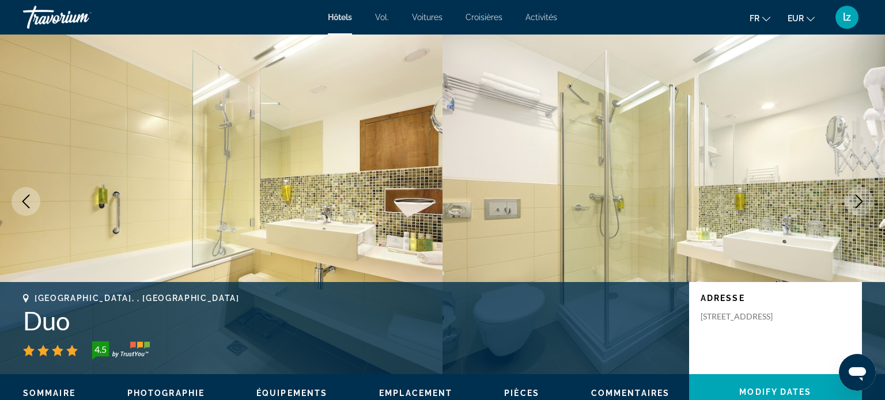
click at [862, 210] on button "Next image" at bounding box center [859, 201] width 29 height 29
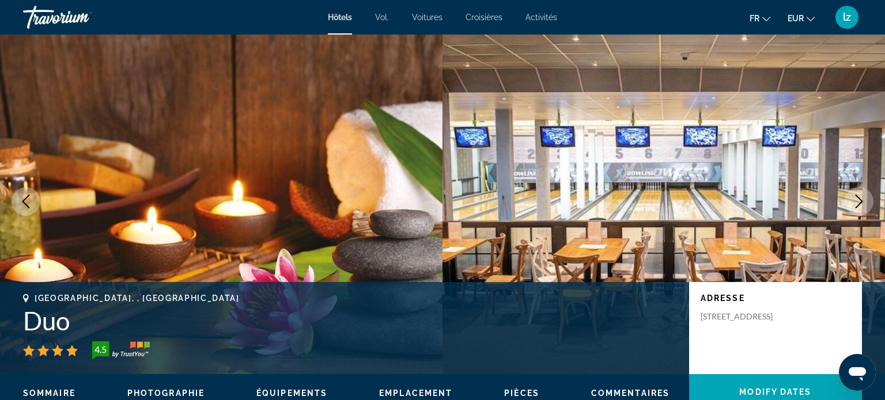
click at [862, 210] on button "Next image" at bounding box center [859, 201] width 29 height 29
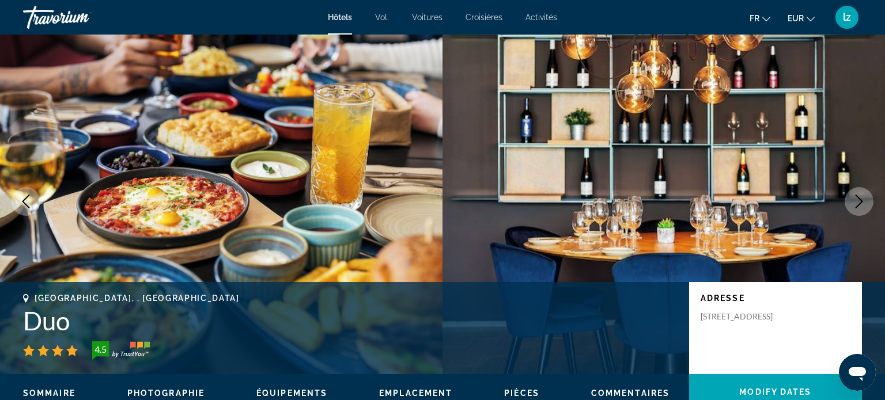
click at [862, 210] on button "Next image" at bounding box center [859, 201] width 29 height 29
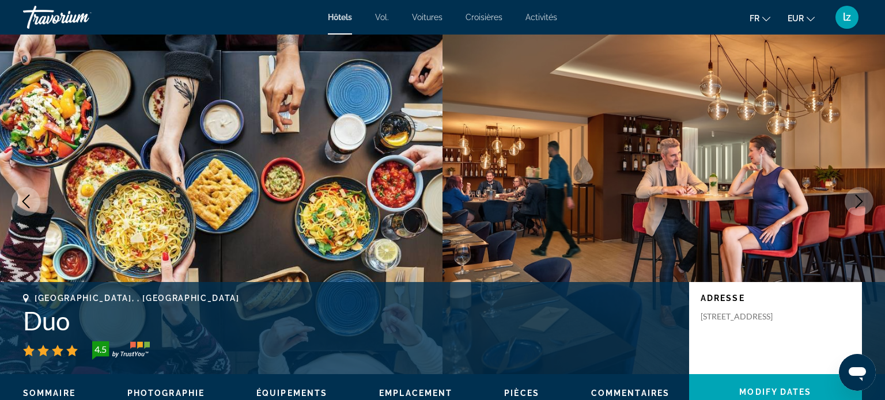
click at [862, 210] on button "Next image" at bounding box center [859, 201] width 29 height 29
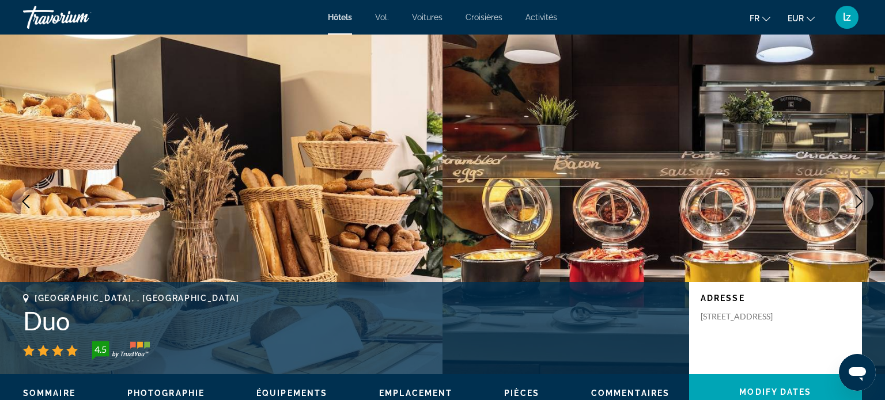
click at [862, 210] on button "Next image" at bounding box center [859, 201] width 29 height 29
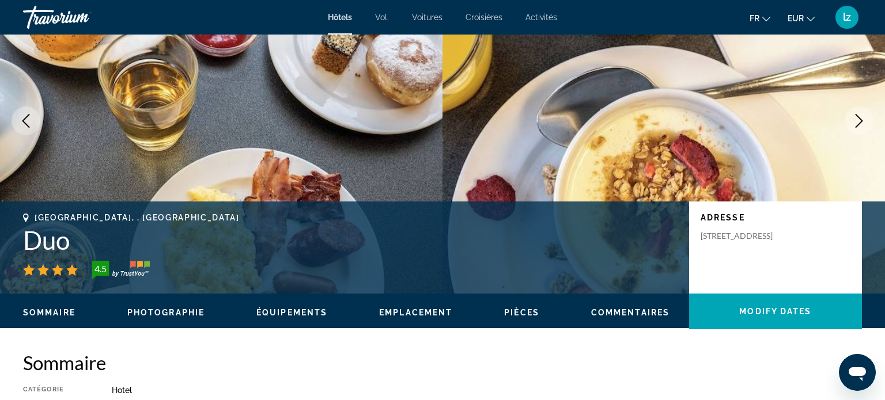
click at [173, 315] on span "Photographie" at bounding box center [165, 312] width 77 height 9
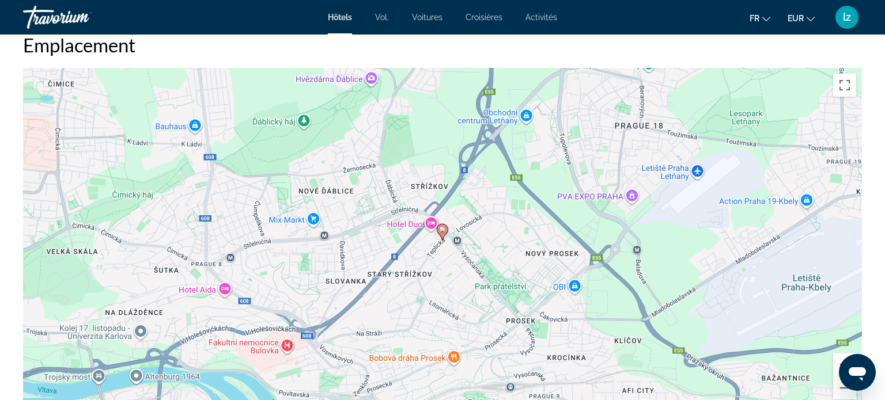
scroll to position [1097, 0]
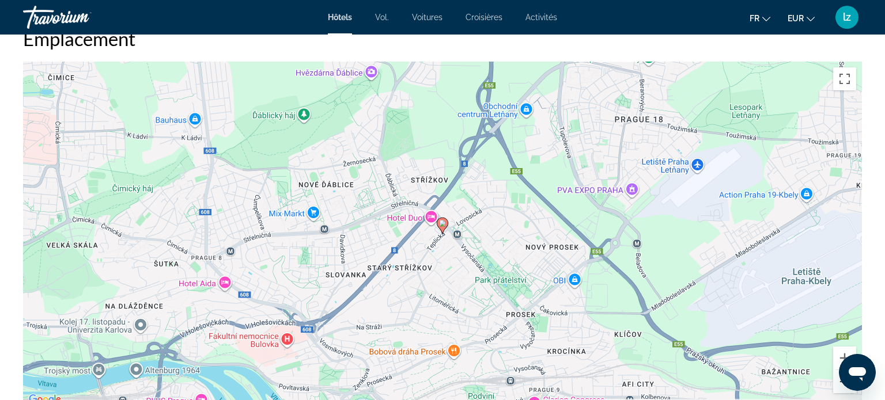
click at [842, 385] on button "Zoom arrière" at bounding box center [844, 381] width 23 height 23
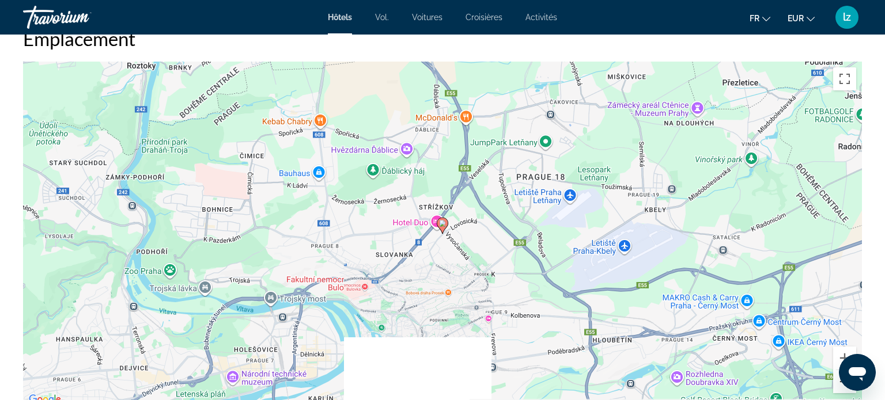
click at [842, 385] on button "Zoom arrière" at bounding box center [844, 381] width 23 height 23
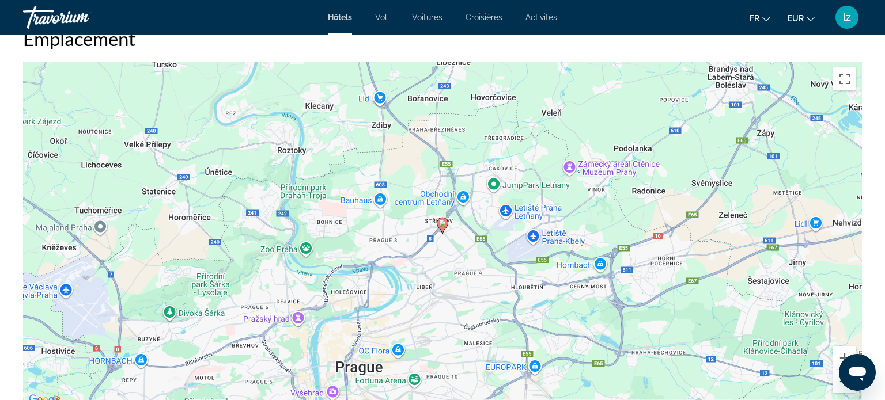
click at [842, 385] on button "Zoom arrière" at bounding box center [844, 381] width 23 height 23
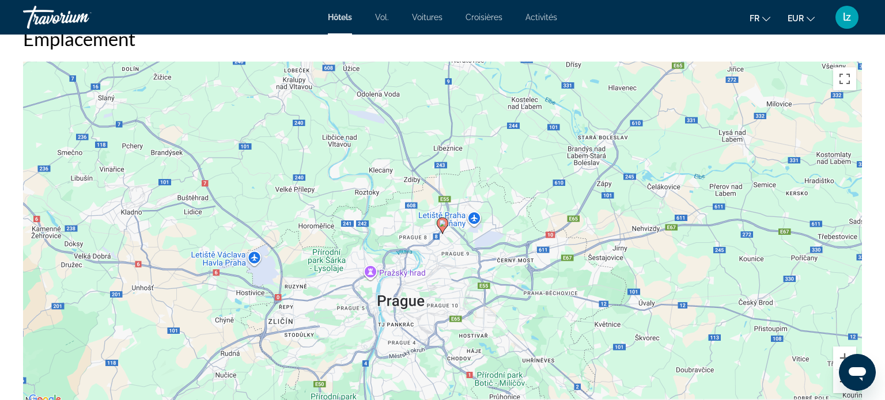
scroll to position [1092, 0]
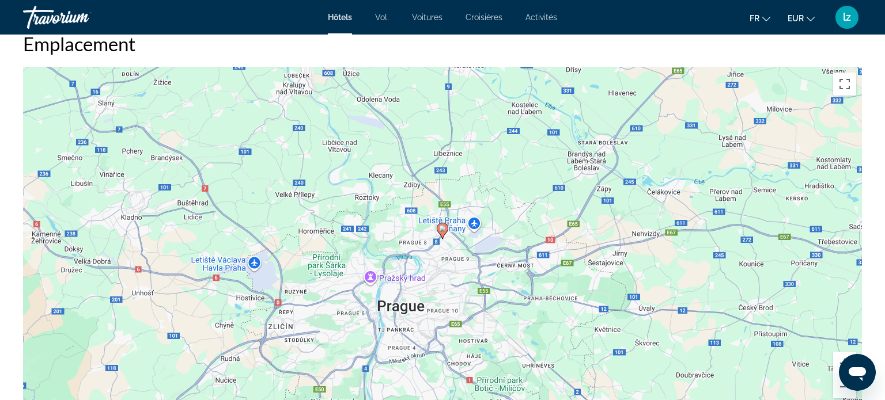
click at [84, 82] on div "Pour activer le glissement avec le clavier, appuyez sur Alt+Entrée. Une fois ce…" at bounding box center [442, 240] width 839 height 346
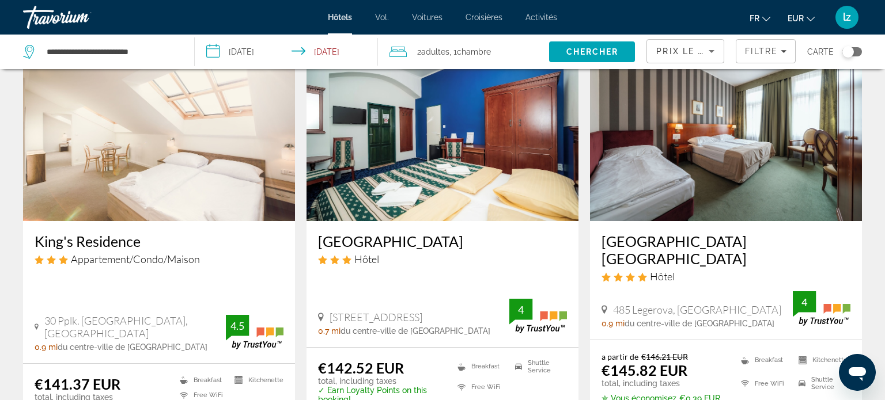
scroll to position [1377, 0]
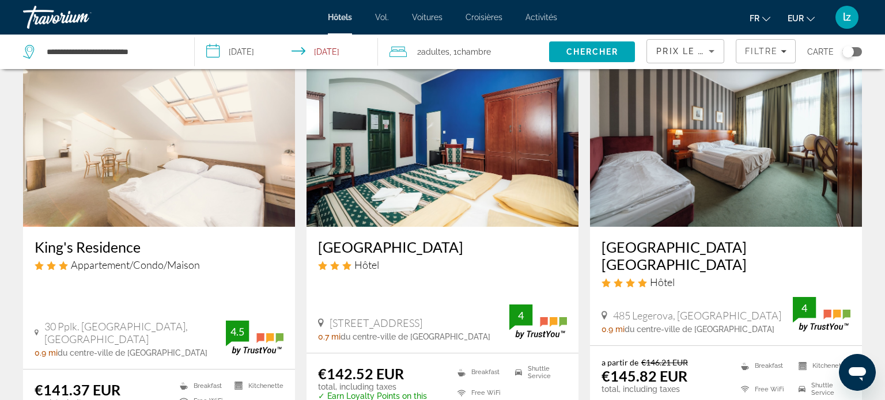
click at [684, 239] on h3 "[GEOGRAPHIC_DATA] [GEOGRAPHIC_DATA]" at bounding box center [726, 256] width 249 height 35
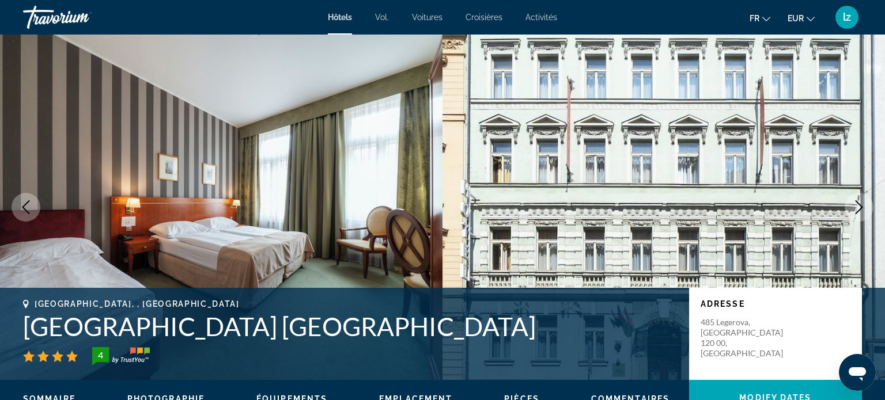
click at [854, 210] on icon "Next image" at bounding box center [859, 208] width 14 height 14
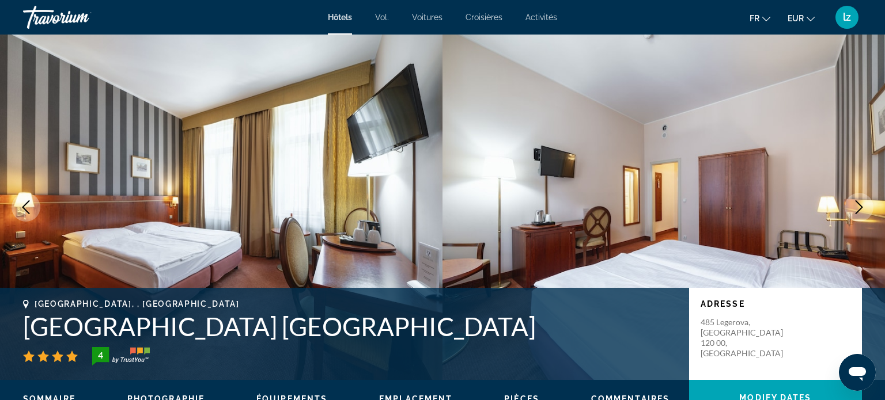
click at [854, 210] on icon "Next image" at bounding box center [859, 208] width 14 height 14
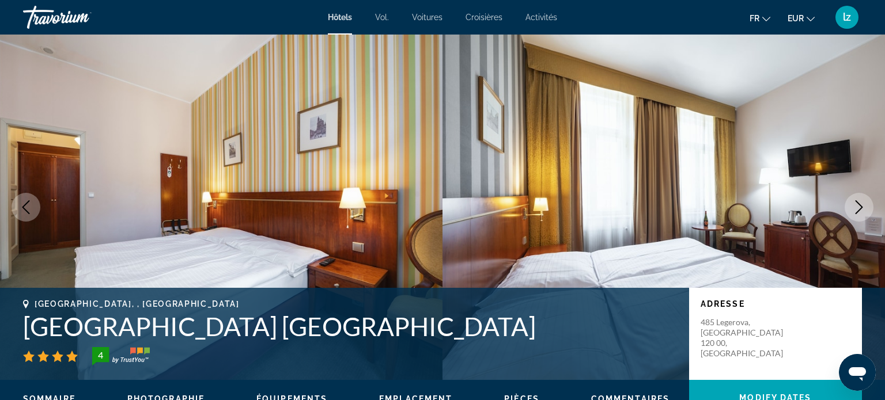
click at [854, 210] on icon "Next image" at bounding box center [859, 208] width 14 height 14
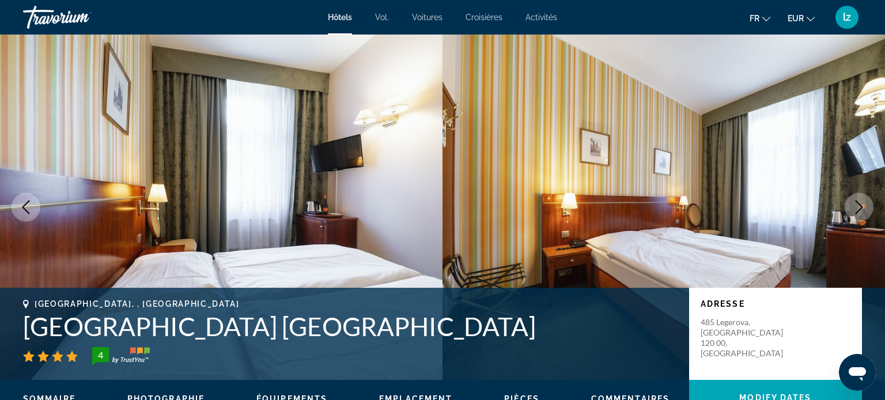
click at [854, 210] on icon "Next image" at bounding box center [859, 208] width 14 height 14
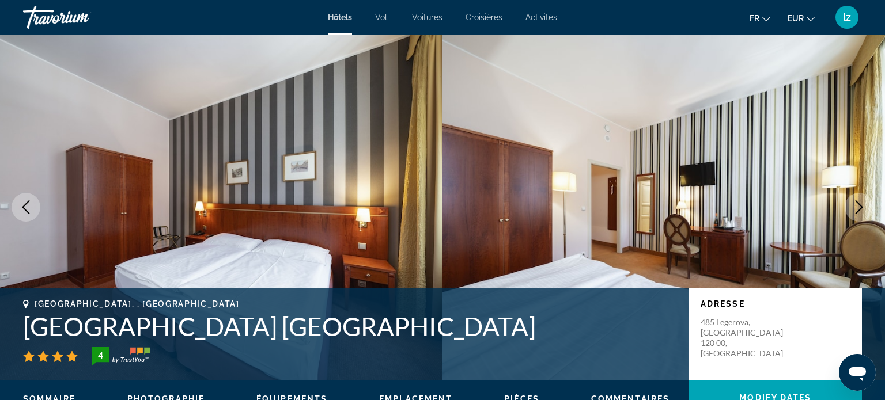
click at [854, 210] on icon "Next image" at bounding box center [859, 208] width 14 height 14
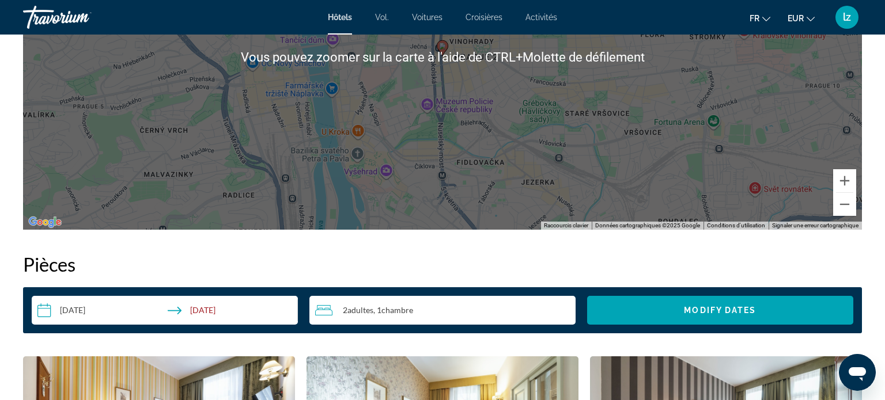
scroll to position [1454, 0]
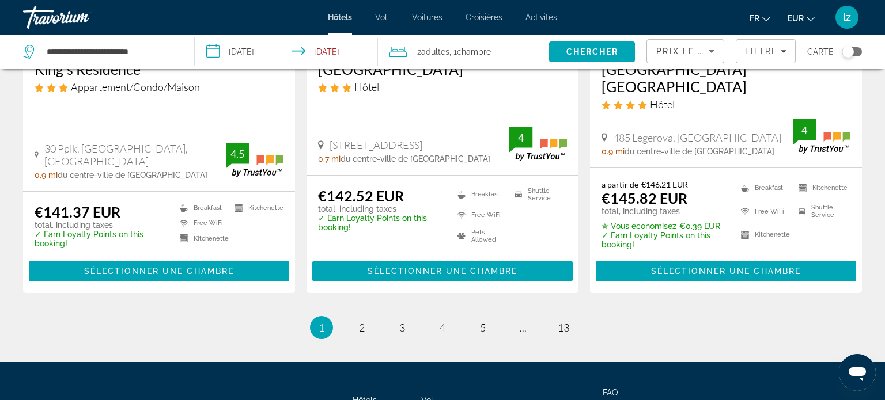
scroll to position [1558, 0]
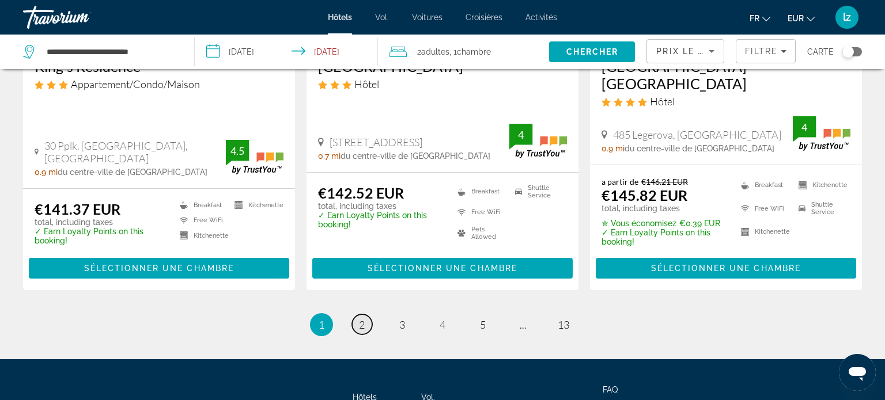
click at [362, 319] on span "2" at bounding box center [362, 325] width 6 height 13
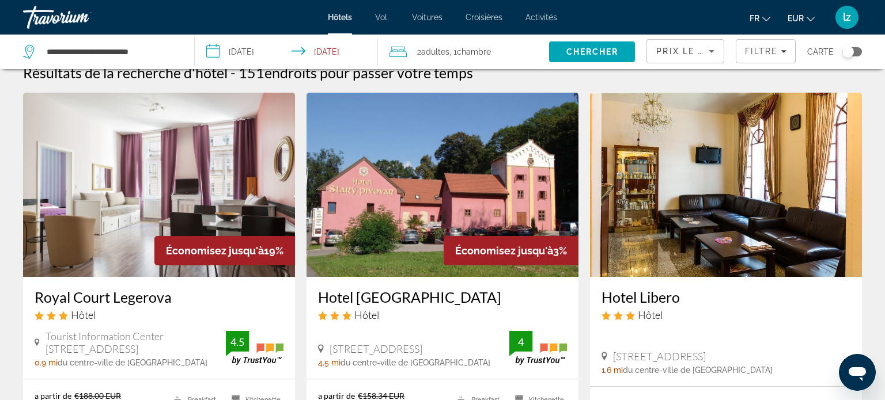
scroll to position [18, 0]
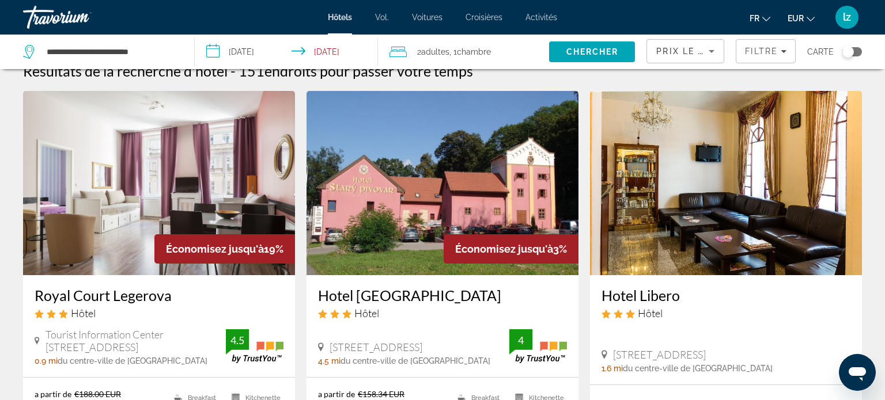
click at [646, 296] on h3 "Hotel Libero" at bounding box center [726, 295] width 249 height 17
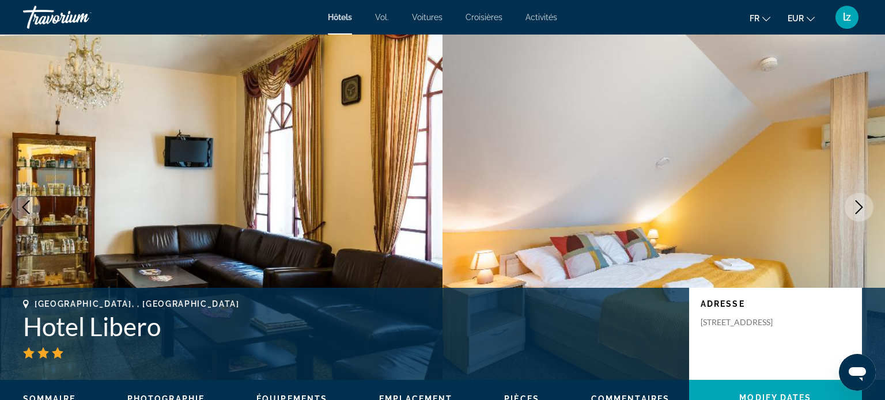
click at [850, 203] on button "Next image" at bounding box center [859, 207] width 29 height 29
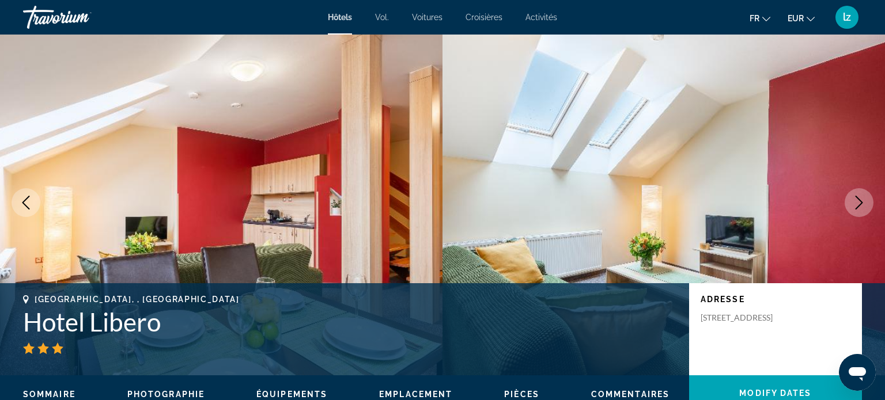
scroll to position [6, 0]
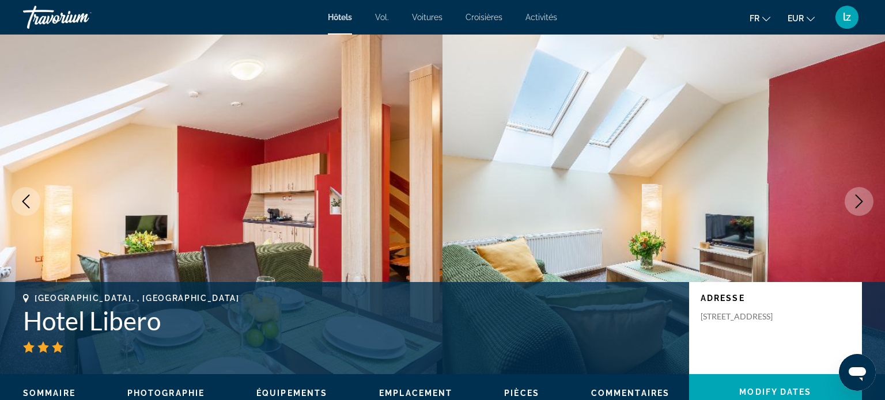
click at [850, 203] on button "Next image" at bounding box center [859, 201] width 29 height 29
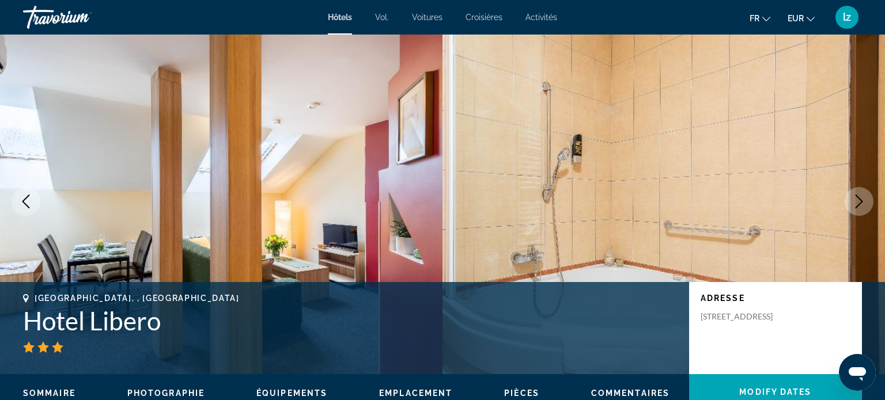
click at [853, 204] on icon "Next image" at bounding box center [859, 202] width 14 height 14
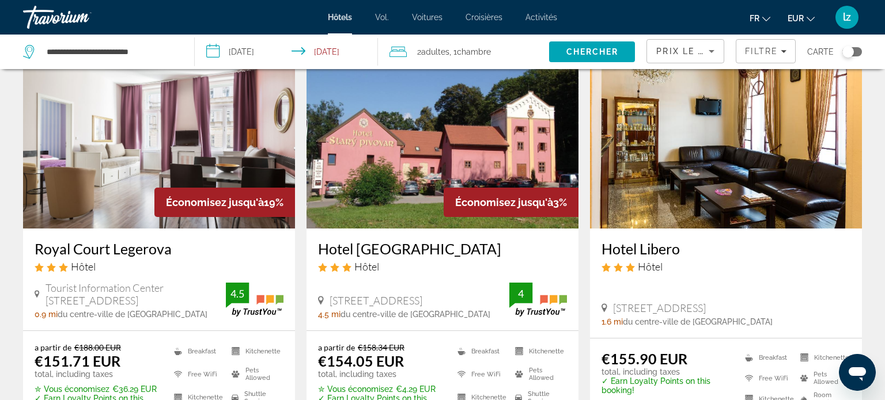
scroll to position [69, 0]
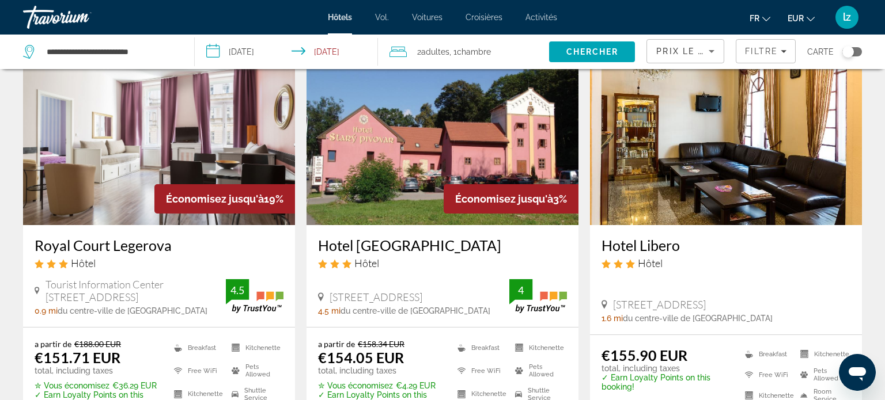
click at [133, 243] on h3 "Royal Court Legerova" at bounding box center [159, 245] width 249 height 17
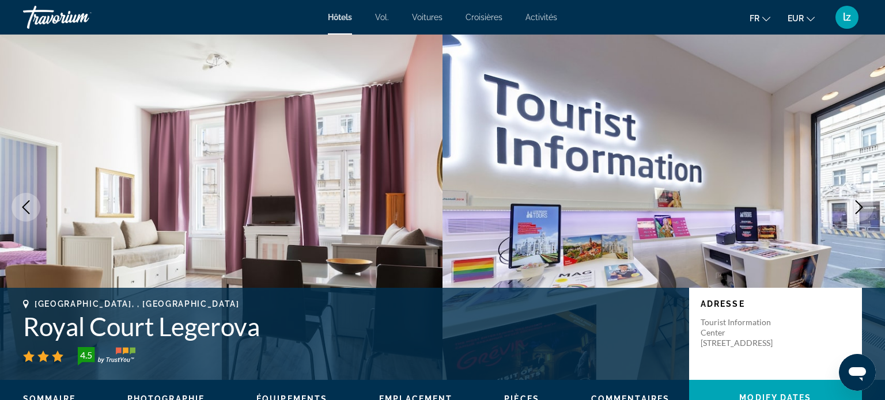
click at [859, 213] on icon "Next image" at bounding box center [859, 208] width 14 height 14
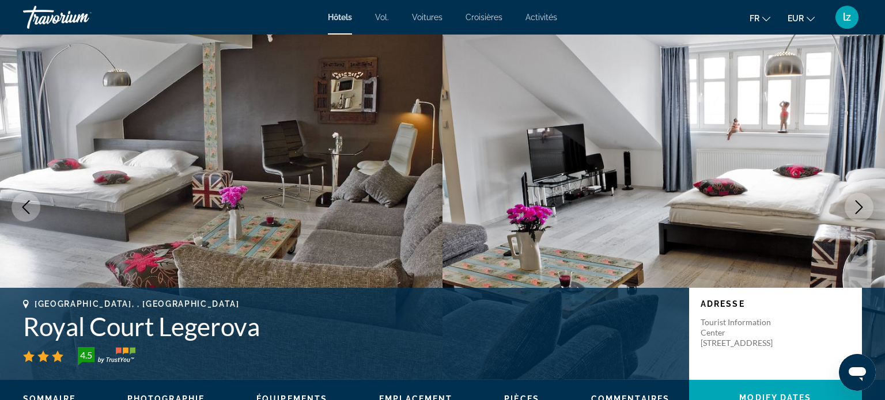
click at [858, 213] on icon "Next image" at bounding box center [859, 208] width 14 height 14
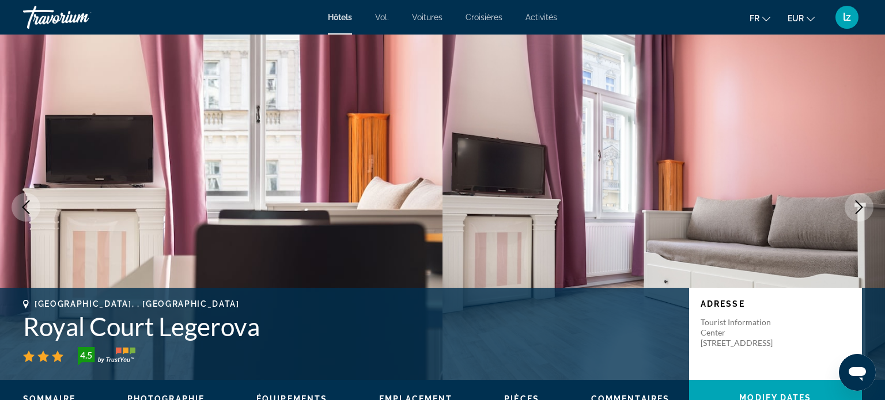
click at [858, 213] on icon "Next image" at bounding box center [859, 208] width 14 height 14
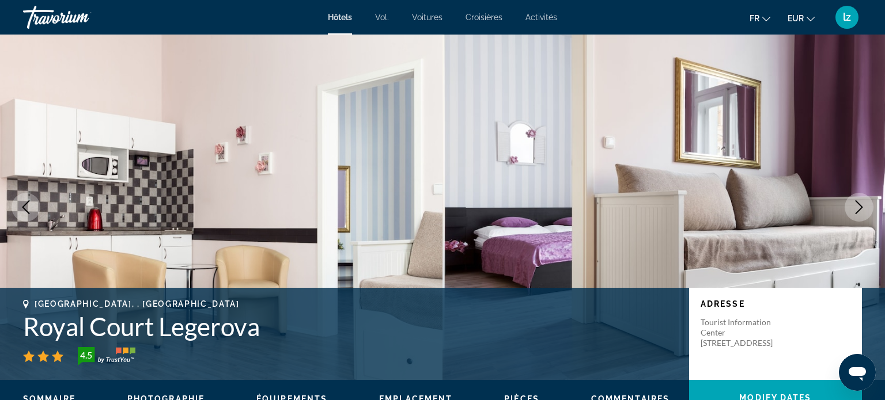
click at [858, 213] on icon "Next image" at bounding box center [859, 208] width 14 height 14
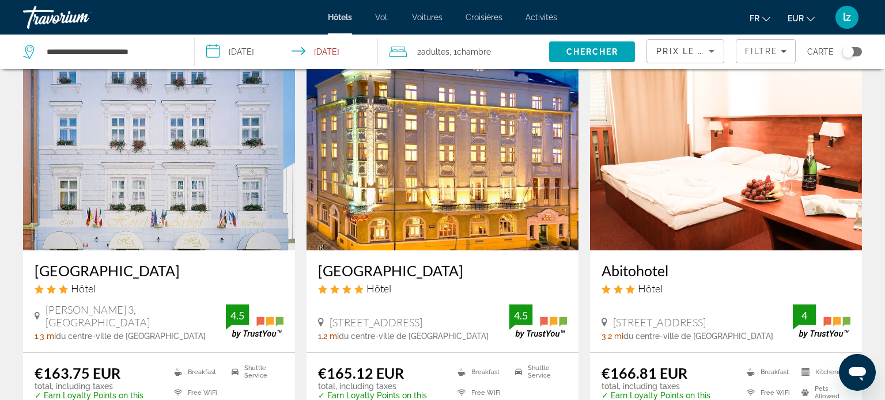
scroll to position [945, 0]
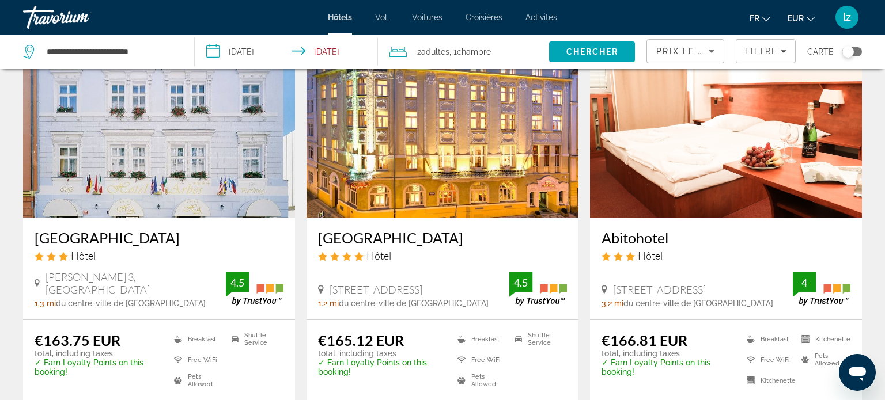
click at [391, 240] on h3 "[GEOGRAPHIC_DATA]" at bounding box center [442, 237] width 249 height 17
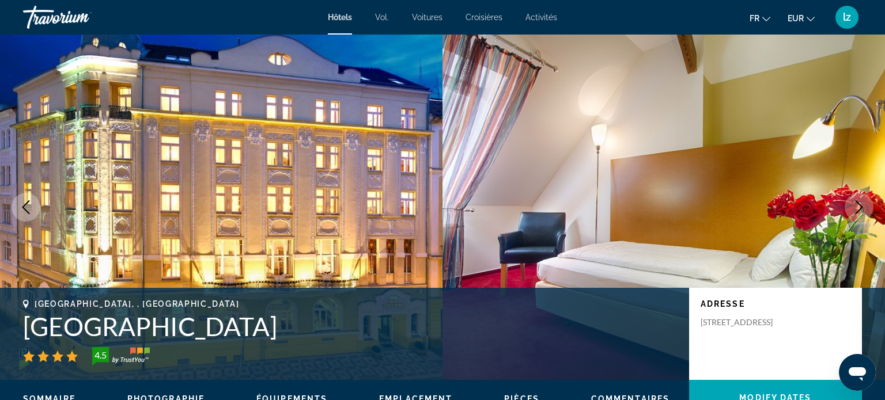
click at [863, 221] on img "Contenu principal" at bounding box center [664, 208] width 443 height 346
click at [860, 214] on icon "Next image" at bounding box center [859, 208] width 14 height 14
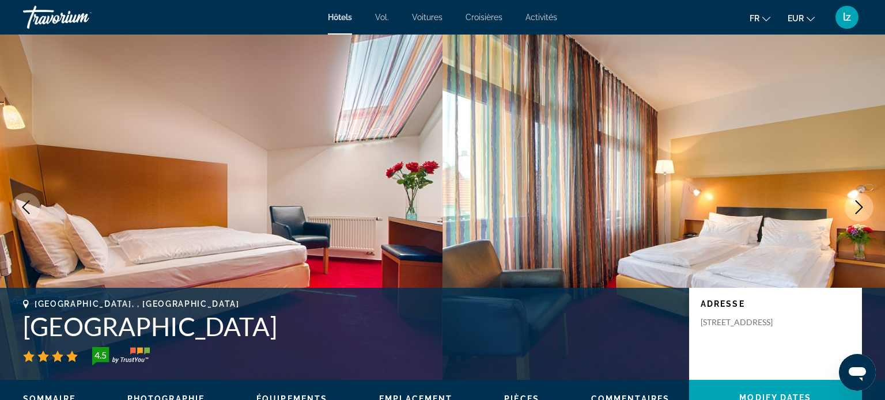
click at [860, 214] on icon "Next image" at bounding box center [859, 208] width 14 height 14
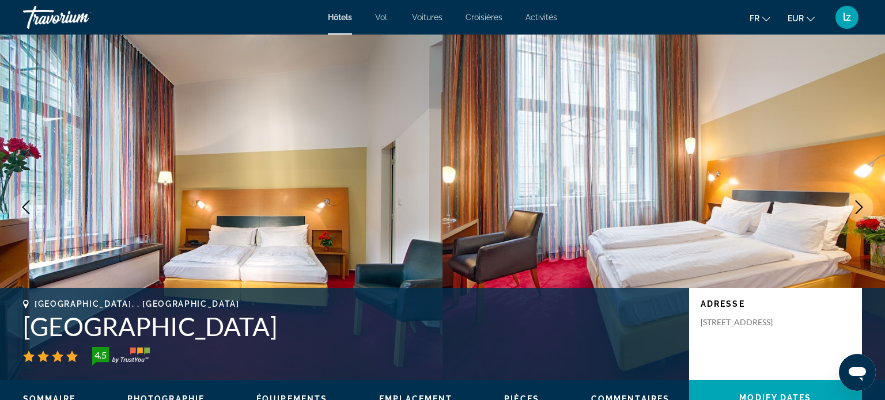
click at [860, 214] on icon "Next image" at bounding box center [859, 208] width 14 height 14
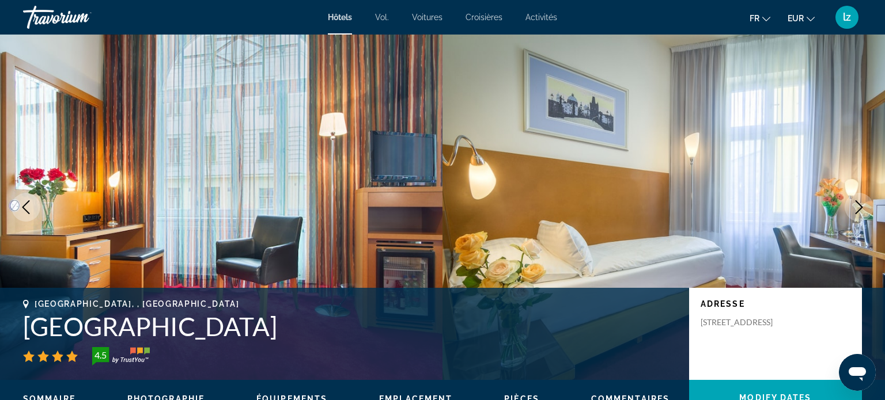
click at [860, 214] on icon "Next image" at bounding box center [859, 208] width 14 height 14
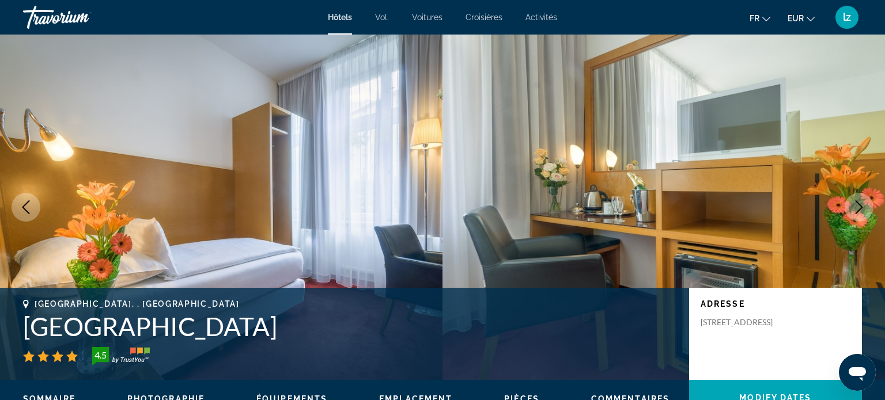
click at [860, 214] on icon "Next image" at bounding box center [859, 208] width 14 height 14
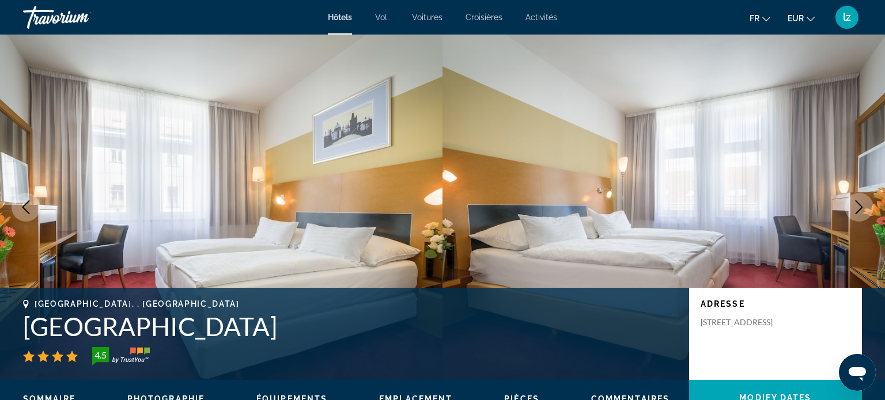
click at [856, 207] on icon "Next image" at bounding box center [859, 208] width 14 height 14
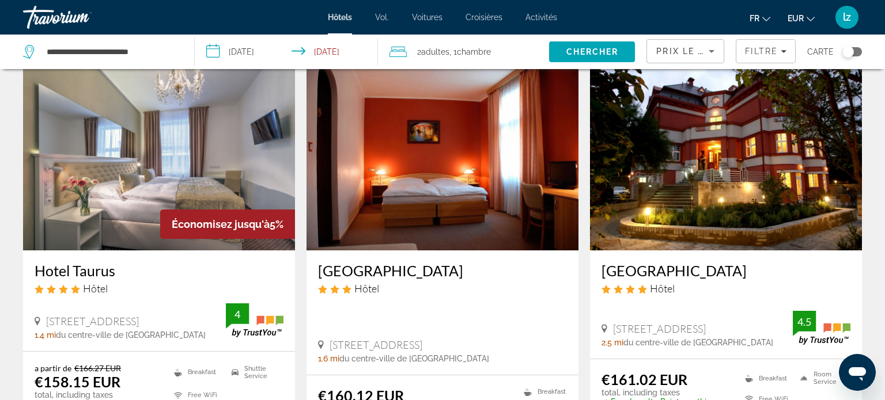
scroll to position [479, 0]
click at [649, 267] on h3 "[GEOGRAPHIC_DATA]" at bounding box center [726, 270] width 249 height 17
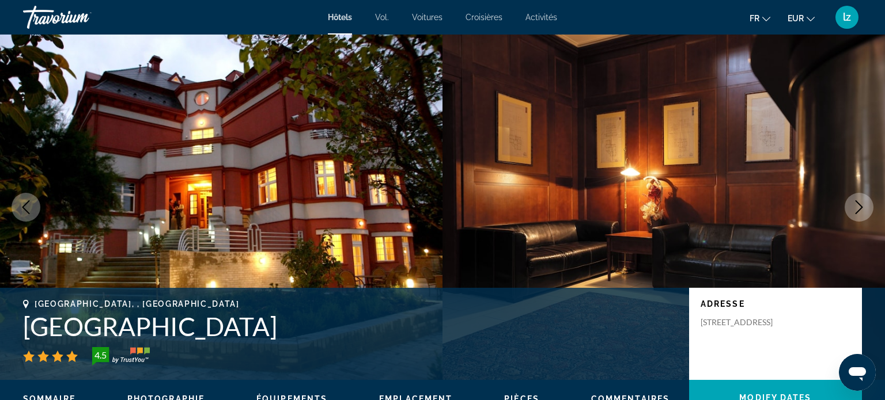
click at [841, 211] on img "Contenu principal" at bounding box center [664, 208] width 443 height 346
click at [856, 212] on icon "Next image" at bounding box center [859, 208] width 14 height 14
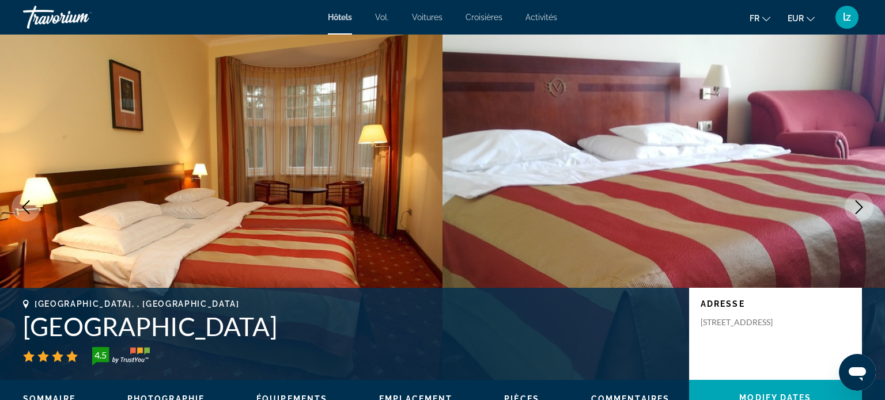
click at [856, 212] on icon "Next image" at bounding box center [859, 208] width 14 height 14
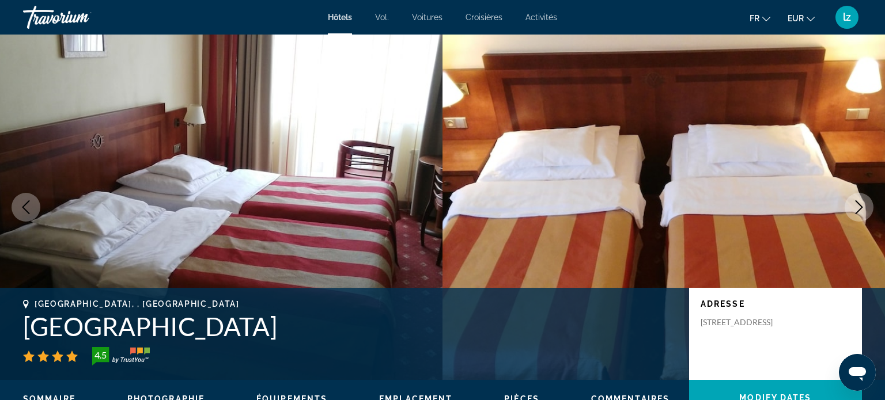
click at [856, 212] on icon "Next image" at bounding box center [859, 208] width 14 height 14
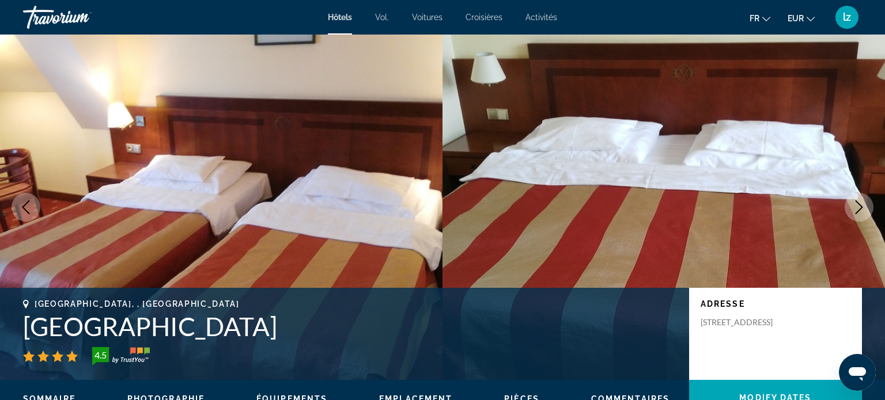
click at [856, 212] on icon "Next image" at bounding box center [859, 208] width 14 height 14
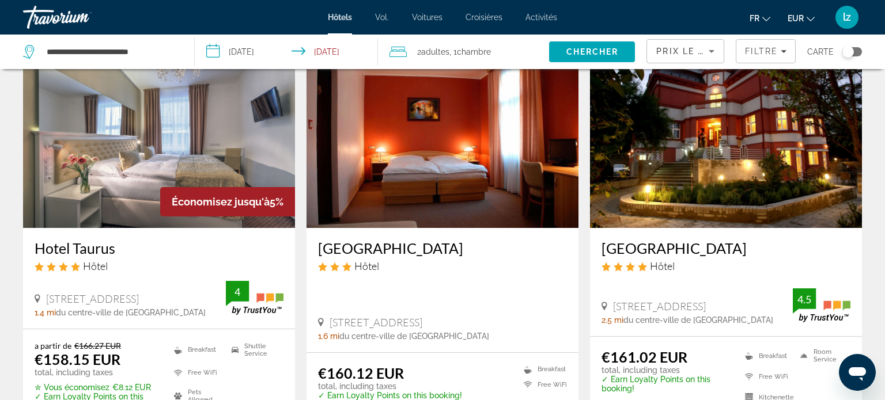
scroll to position [514, 0]
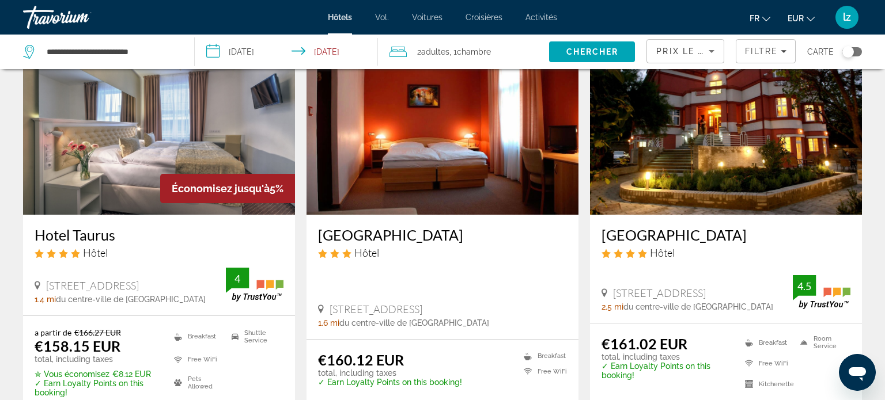
click at [99, 236] on h3 "Hotel Taurus" at bounding box center [159, 234] width 249 height 17
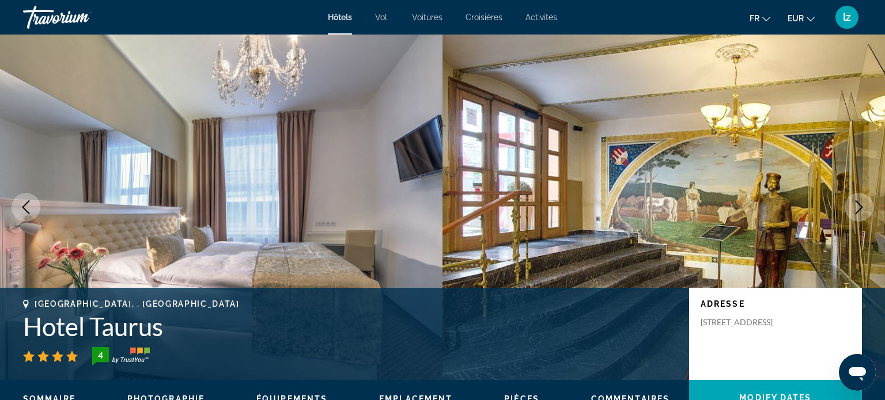
click at [854, 212] on icon "Next image" at bounding box center [859, 208] width 14 height 14
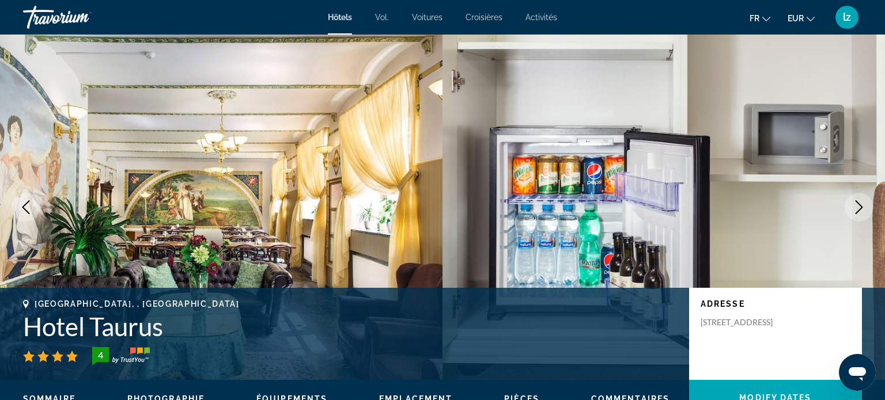
click at [854, 212] on icon "Next image" at bounding box center [859, 208] width 14 height 14
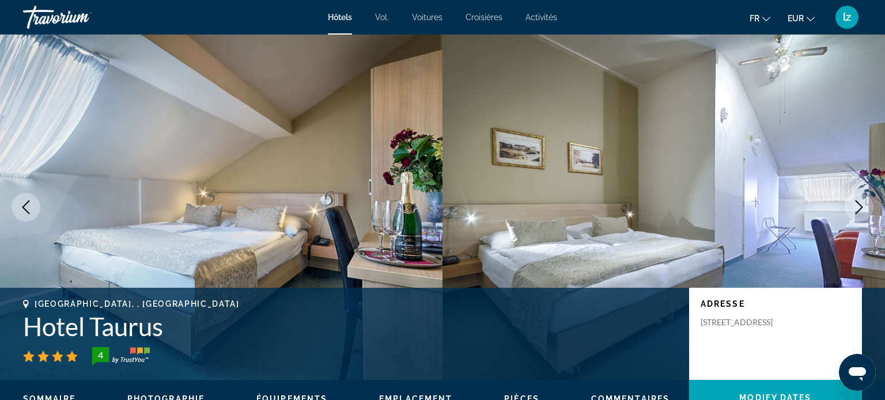
click at [854, 212] on icon "Next image" at bounding box center [859, 208] width 14 height 14
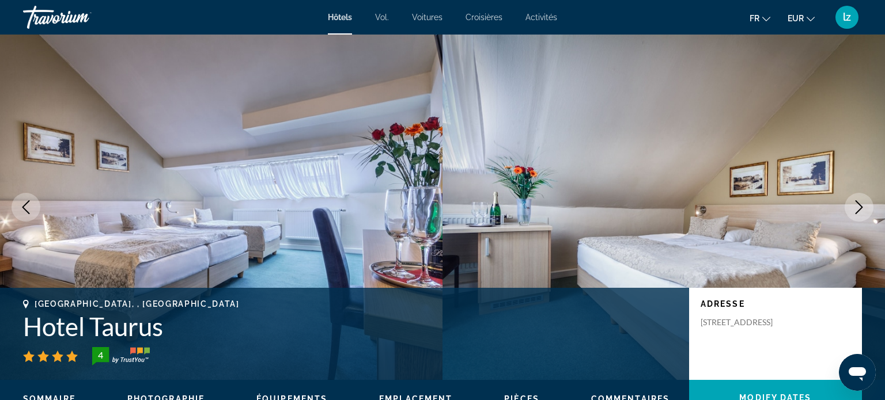
click at [854, 212] on icon "Next image" at bounding box center [859, 208] width 14 height 14
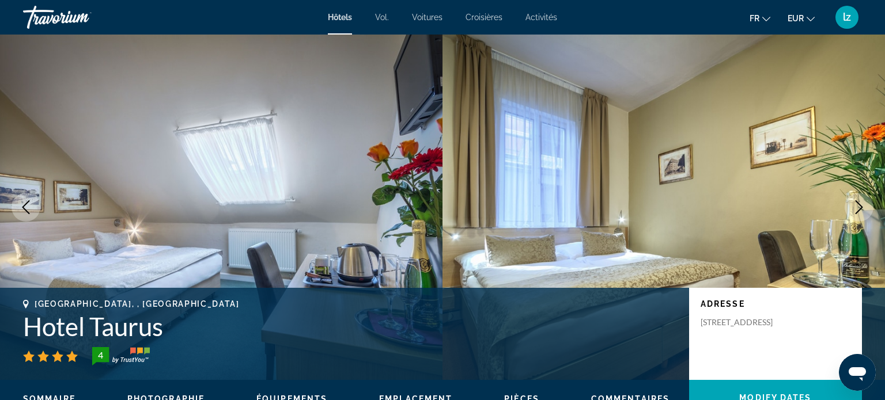
click at [854, 212] on icon "Next image" at bounding box center [859, 208] width 14 height 14
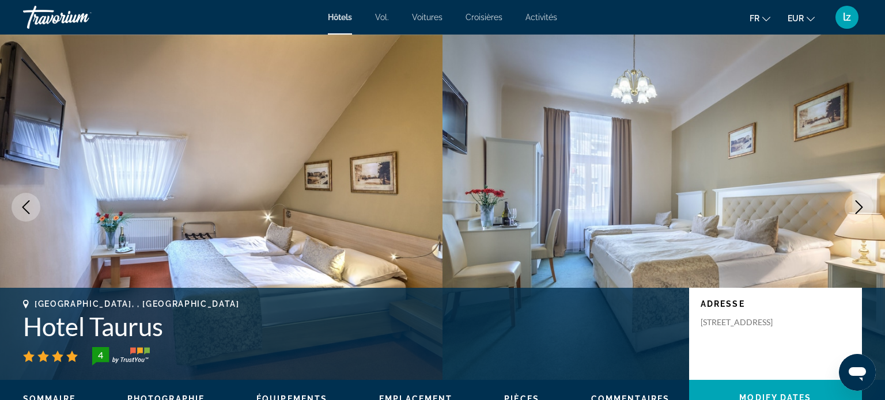
click at [854, 212] on icon "Next image" at bounding box center [859, 208] width 14 height 14
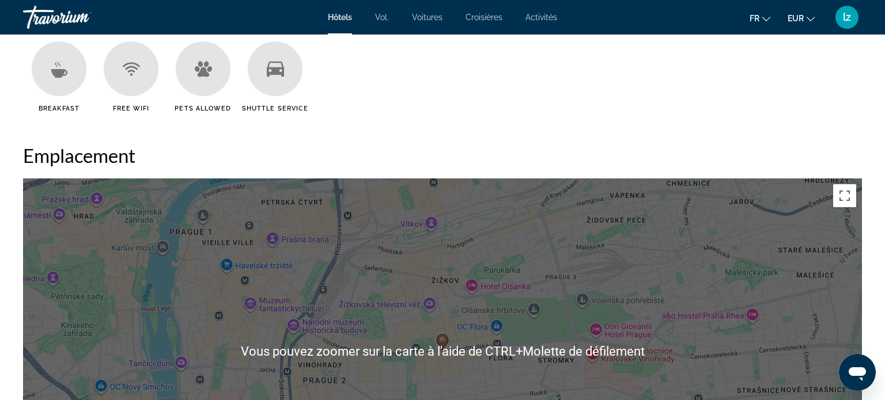
scroll to position [988, 0]
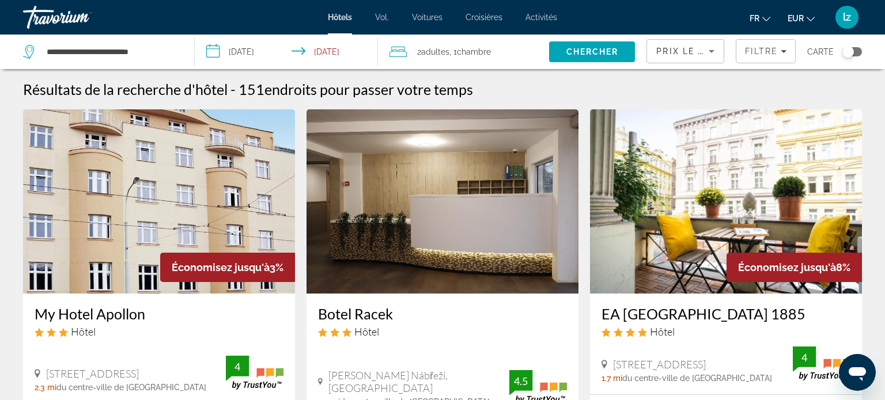
click at [717, 317] on h3 "EA [GEOGRAPHIC_DATA] 1885" at bounding box center [726, 313] width 249 height 17
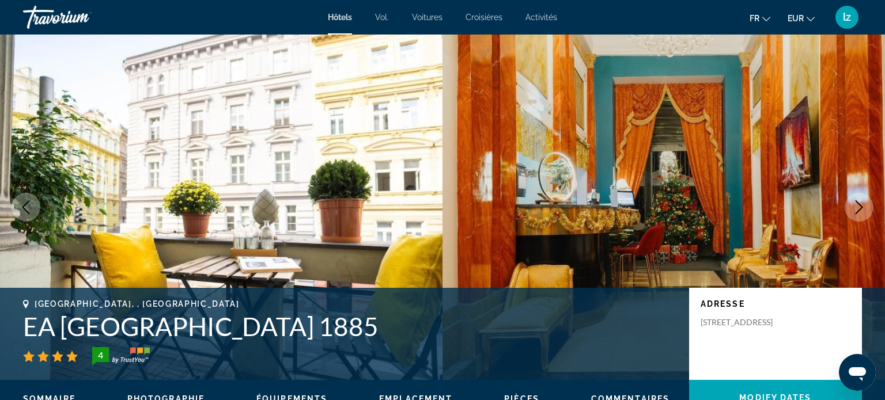
click at [857, 218] on button "Next image" at bounding box center [859, 207] width 29 height 29
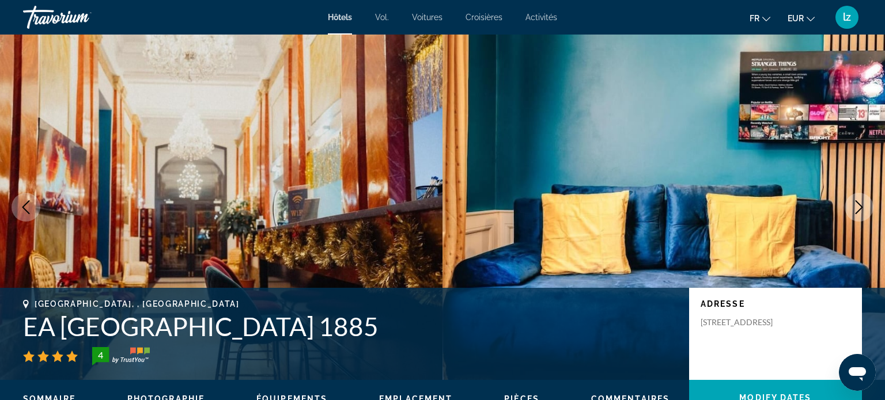
click at [857, 218] on button "Next image" at bounding box center [859, 207] width 29 height 29
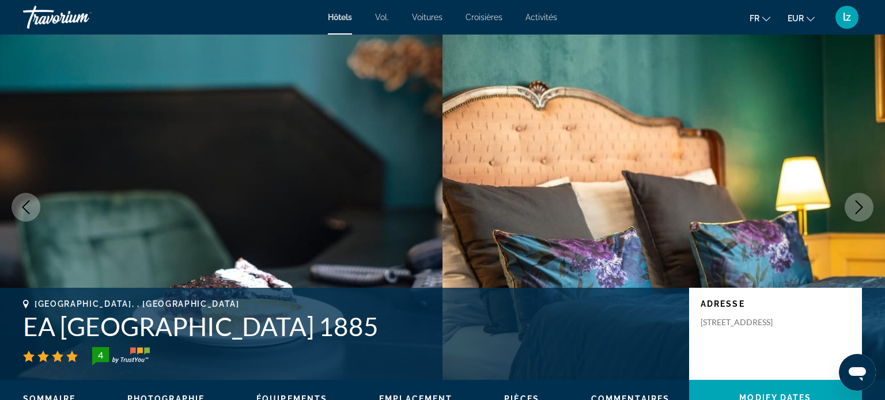
click at [857, 218] on button "Next image" at bounding box center [859, 207] width 29 height 29
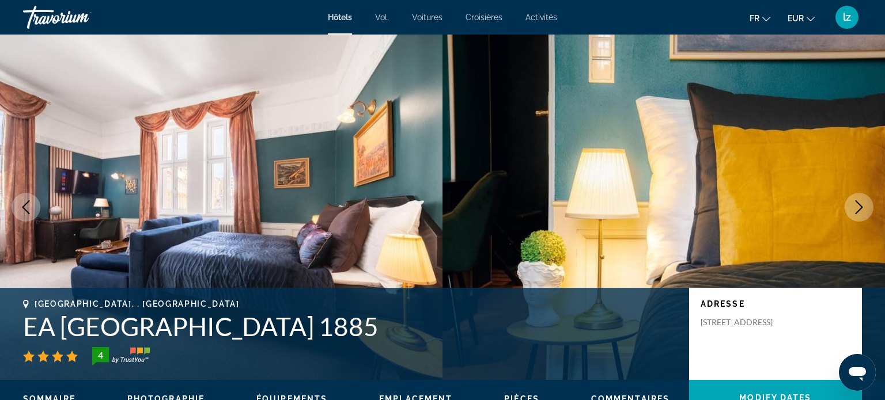
click at [857, 218] on button "Next image" at bounding box center [859, 207] width 29 height 29
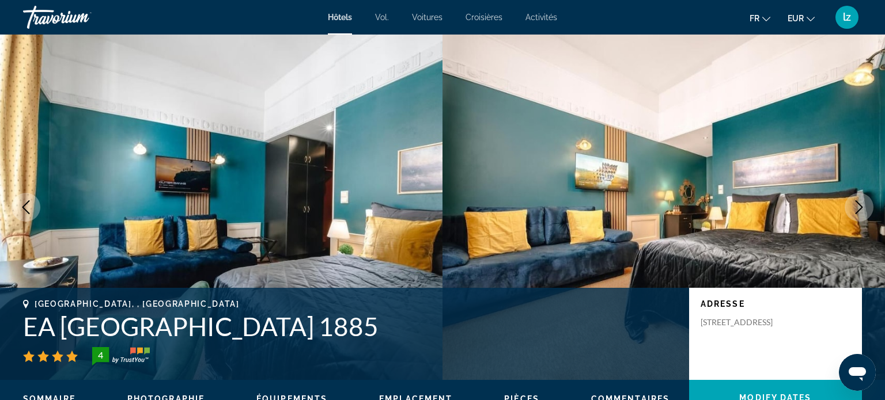
click at [857, 218] on button "Next image" at bounding box center [859, 207] width 29 height 29
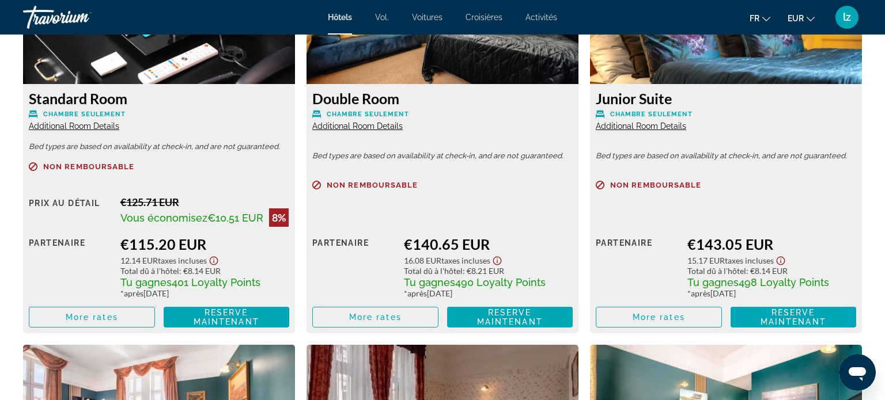
scroll to position [1692, 0]
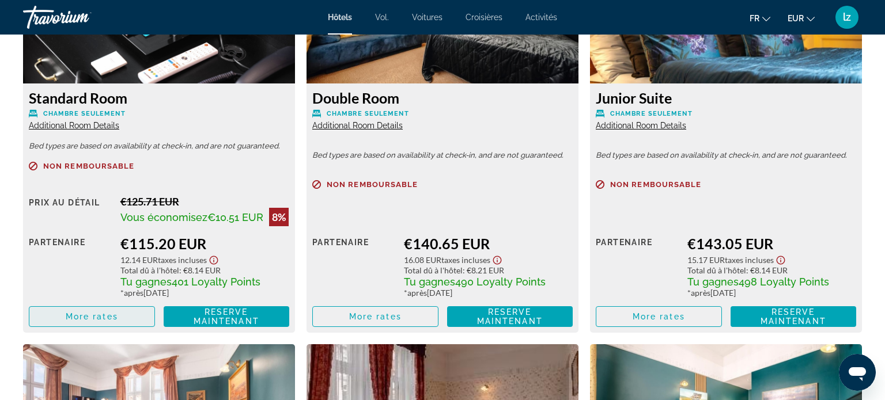
click at [93, 322] on span "More rates" at bounding box center [92, 316] width 52 height 9
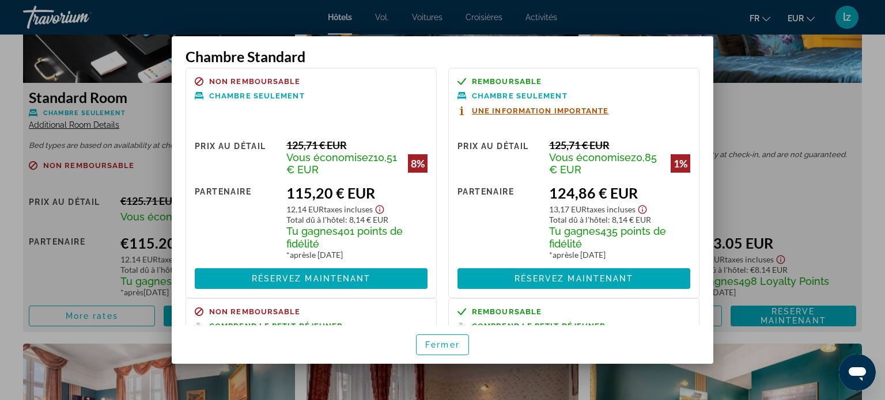
scroll to position [0, 0]
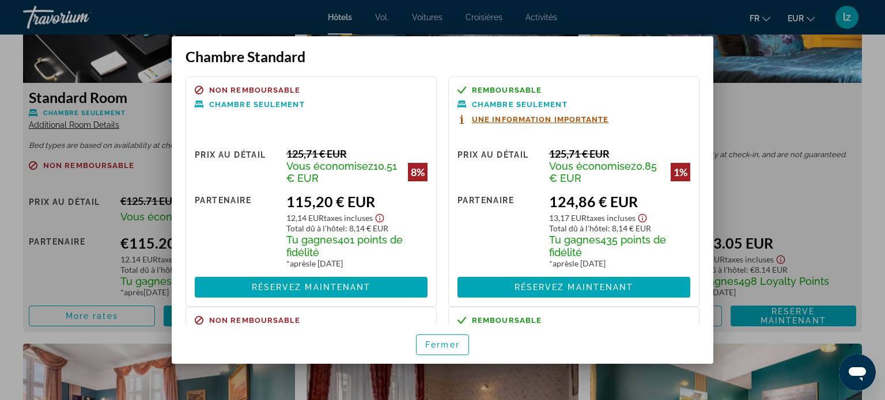
click at [152, 185] on div at bounding box center [442, 200] width 885 height 400
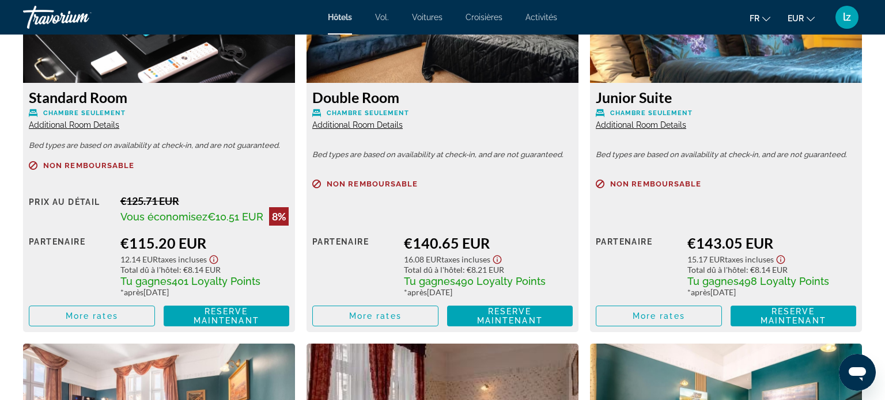
scroll to position [1692, 0]
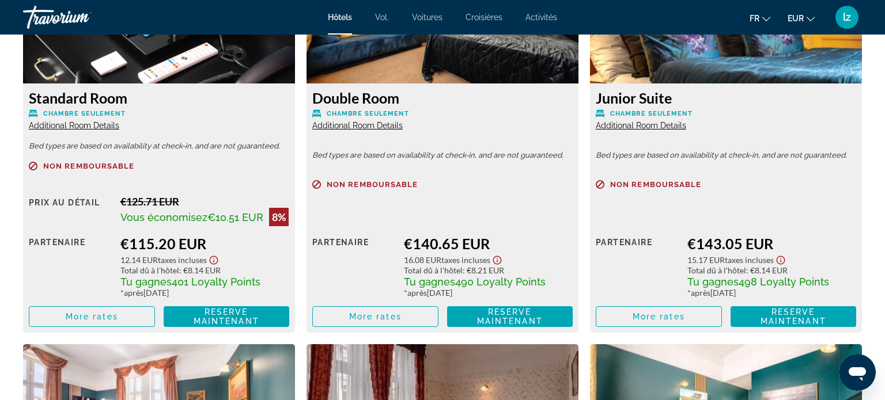
scroll to position [1564, 0]
